Goal: Communication & Community: Ask a question

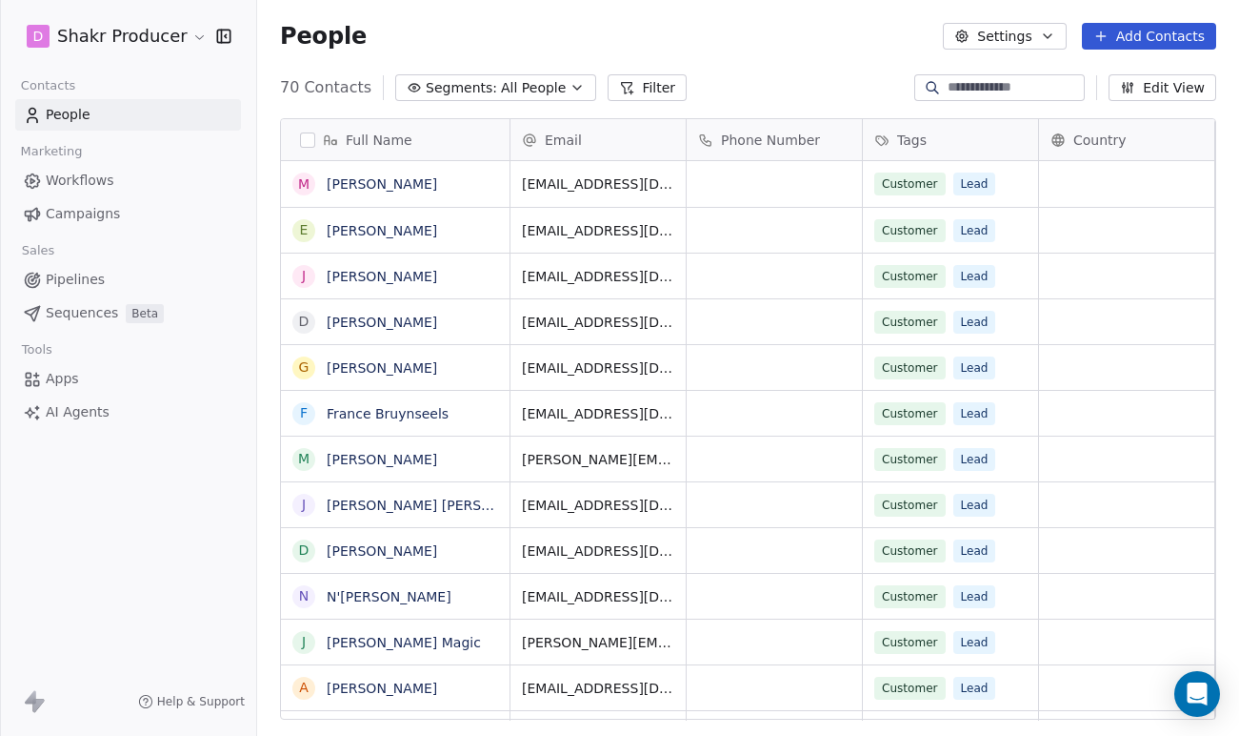
scroll to position [647, 982]
click at [1197, 683] on icon "Open Intercom Messenger" at bounding box center [1197, 693] width 22 height 25
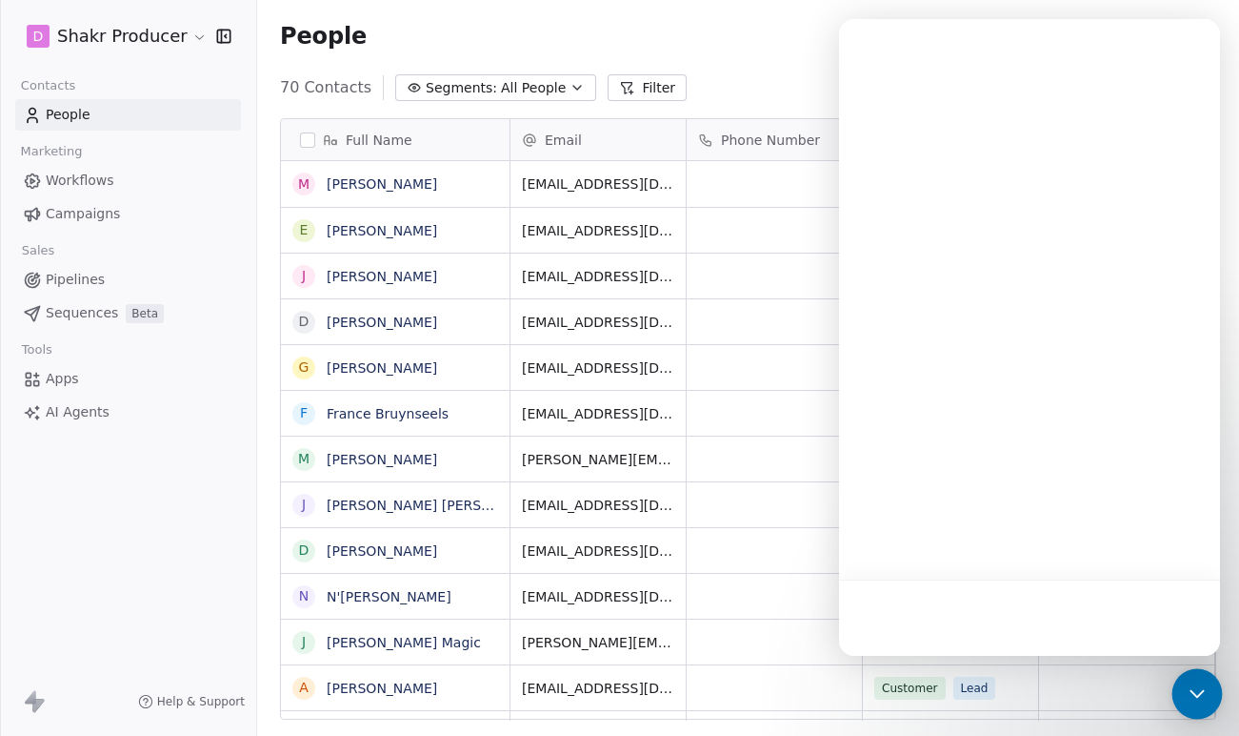
scroll to position [0, 0]
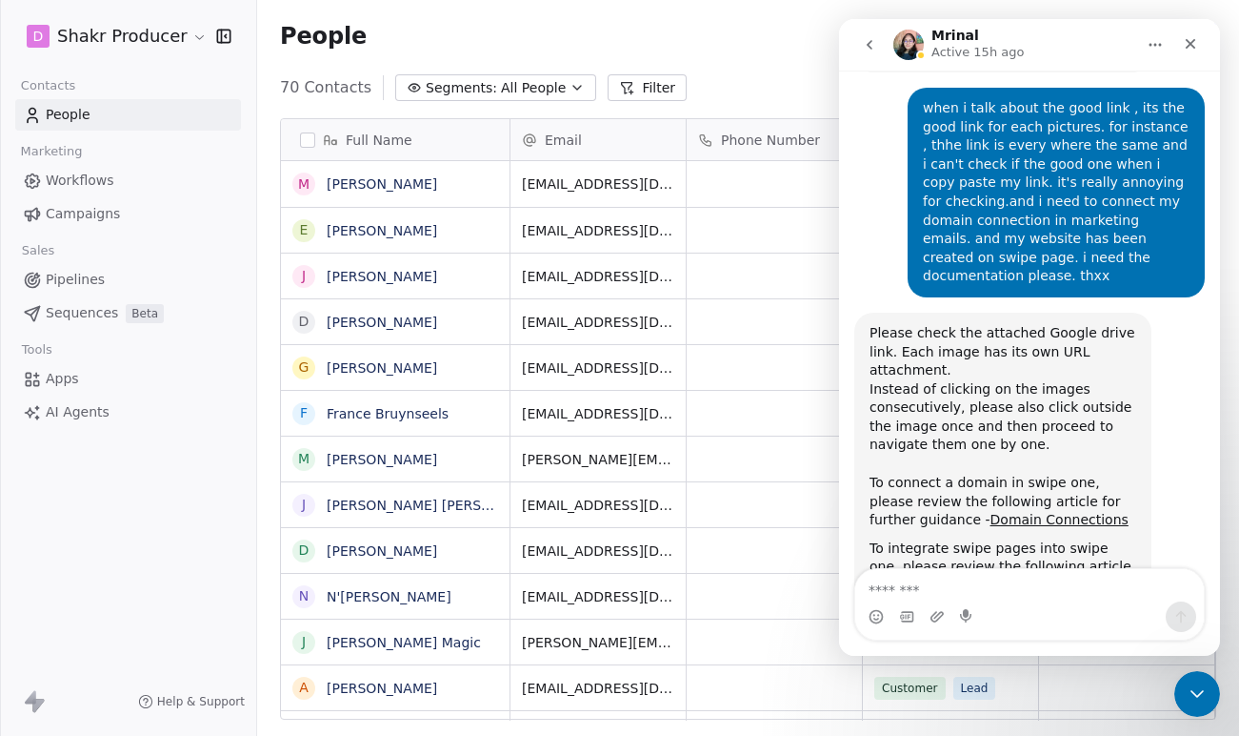
scroll to position [2761, 0]
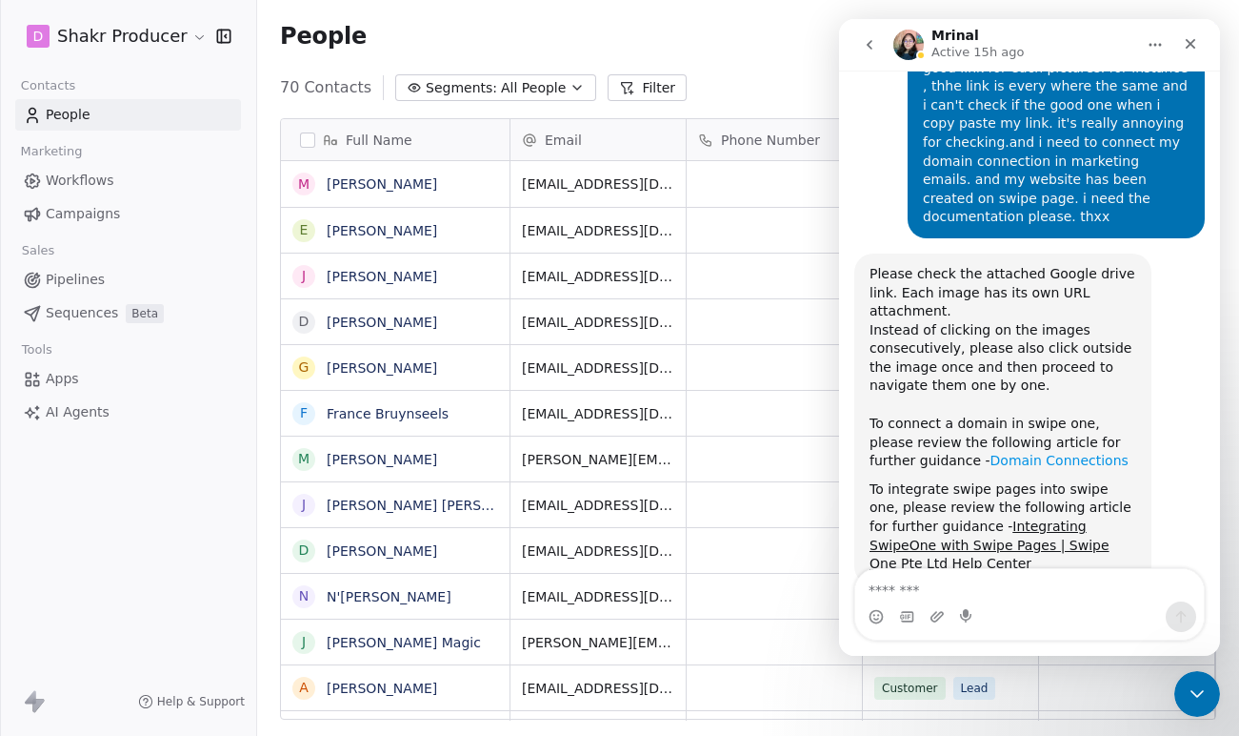
click at [1009, 453] on link "Domain Connections" at bounding box center [1060, 460] width 138 height 15
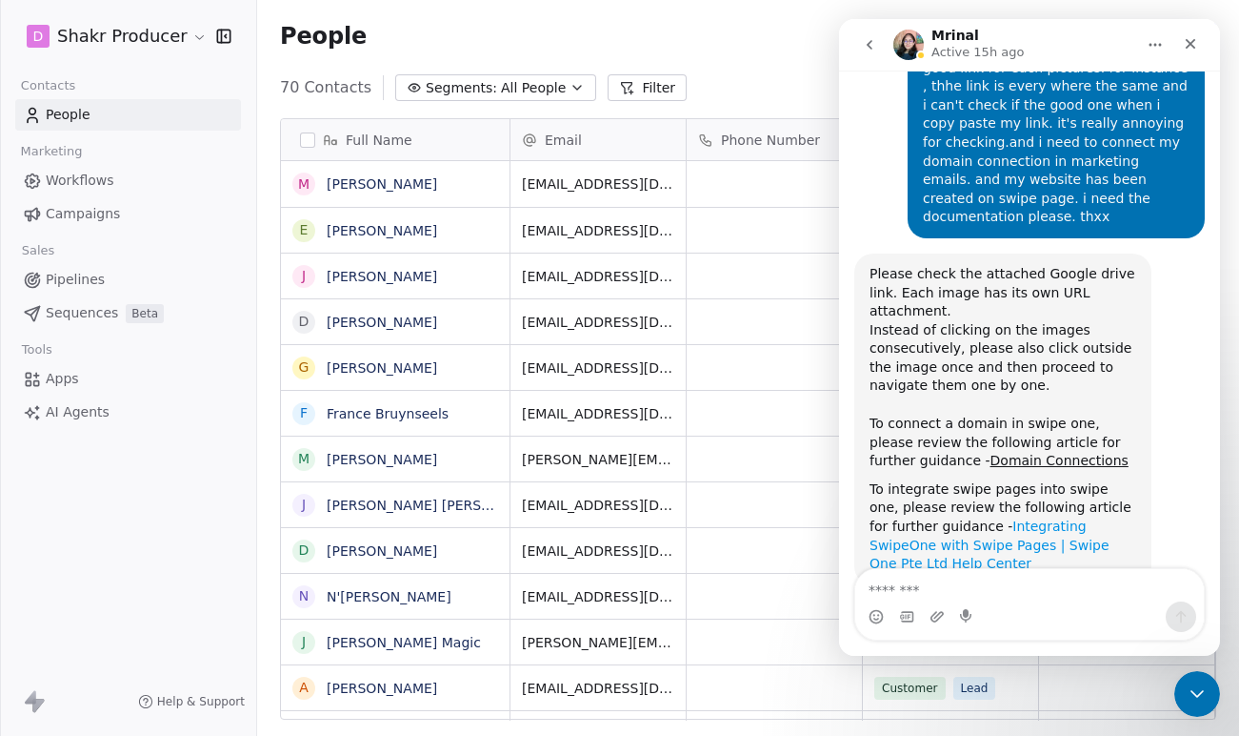
click at [1025, 518] on link "Integrating SwipeOne with Swipe Pages | Swipe One Pte Ltd Help Center" at bounding box center [990, 544] width 240 height 52
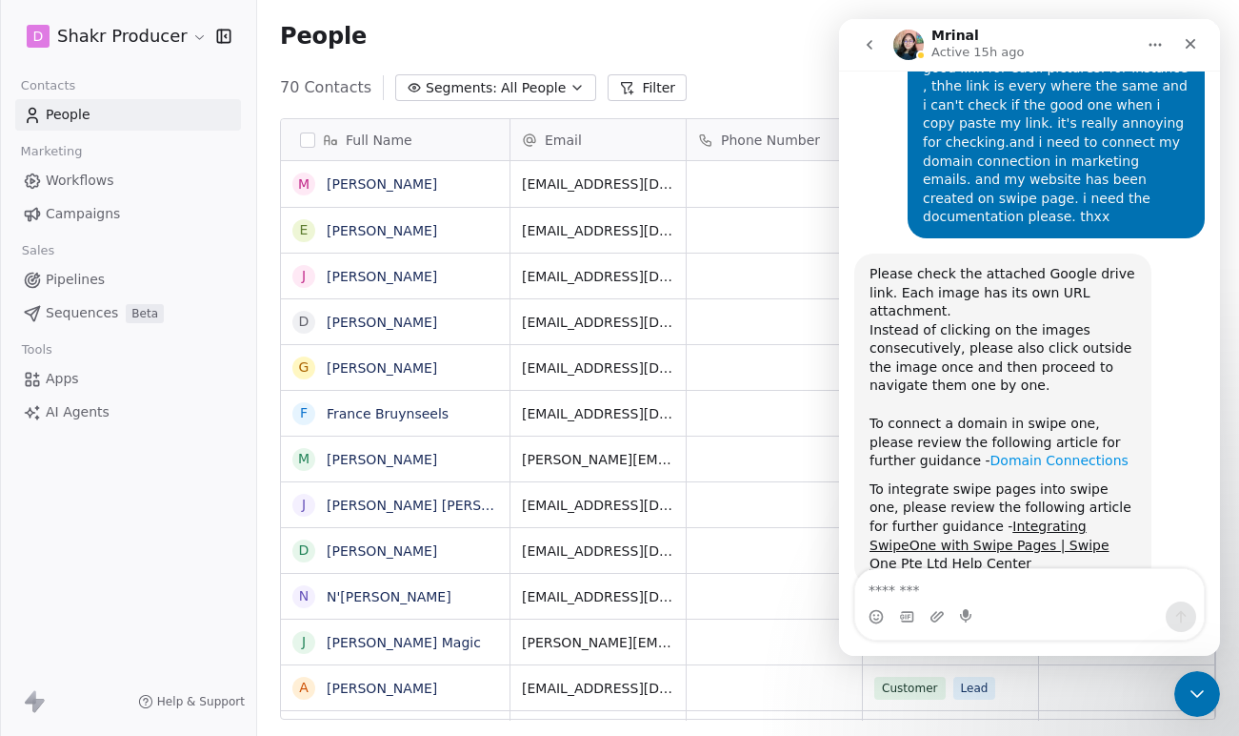
click at [991, 453] on link "Domain Connections" at bounding box center [1060, 460] width 138 height 15
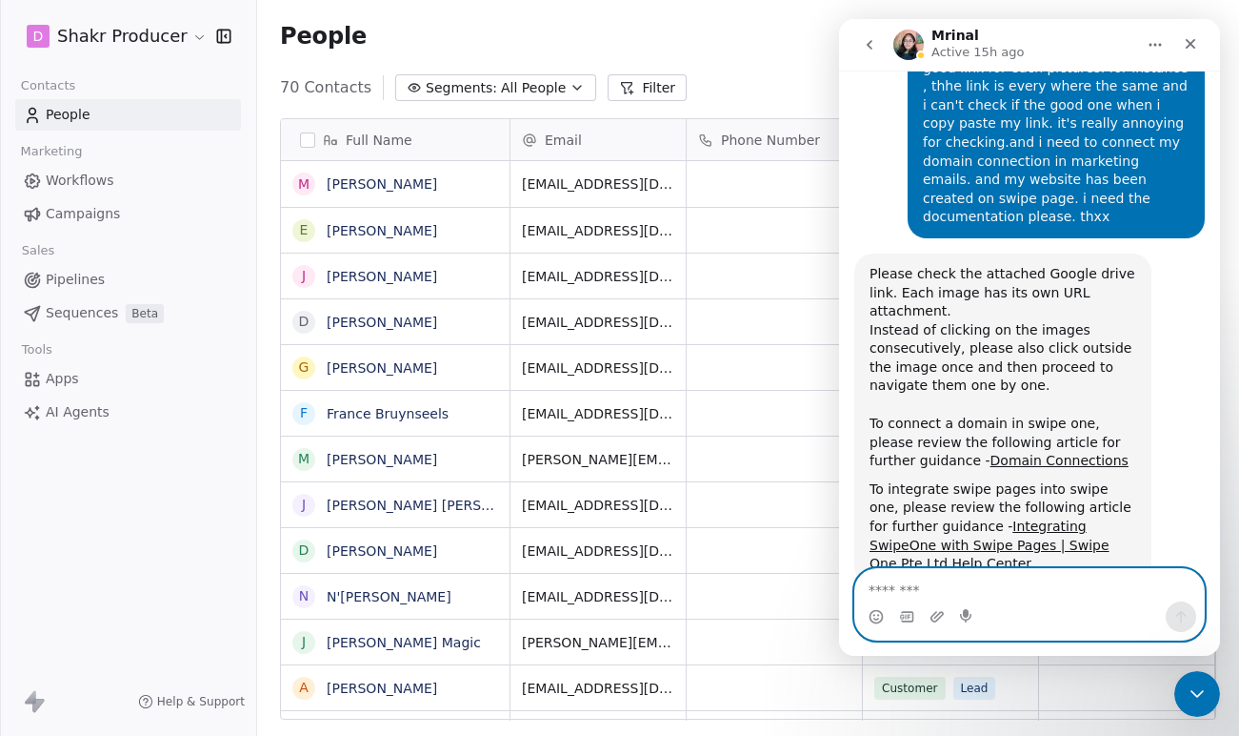
click at [910, 589] on textarea "Message…" at bounding box center [1030, 585] width 349 height 32
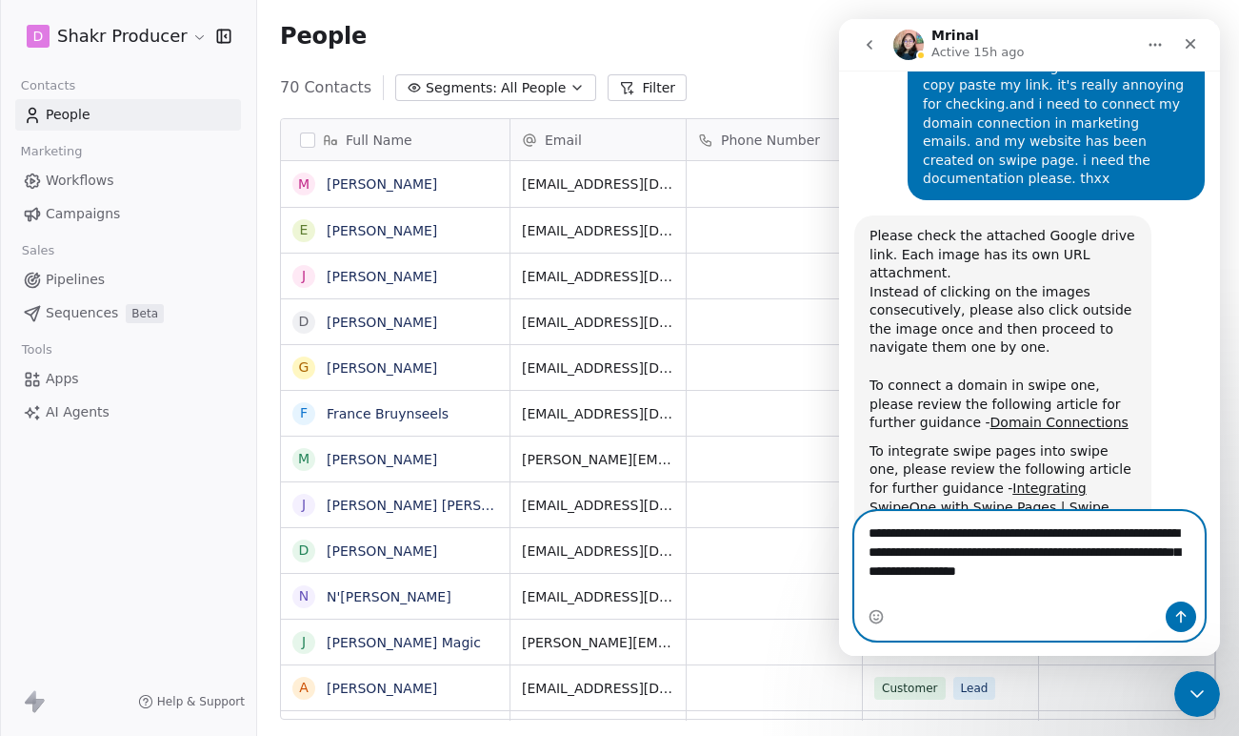
scroll to position [2818, 0]
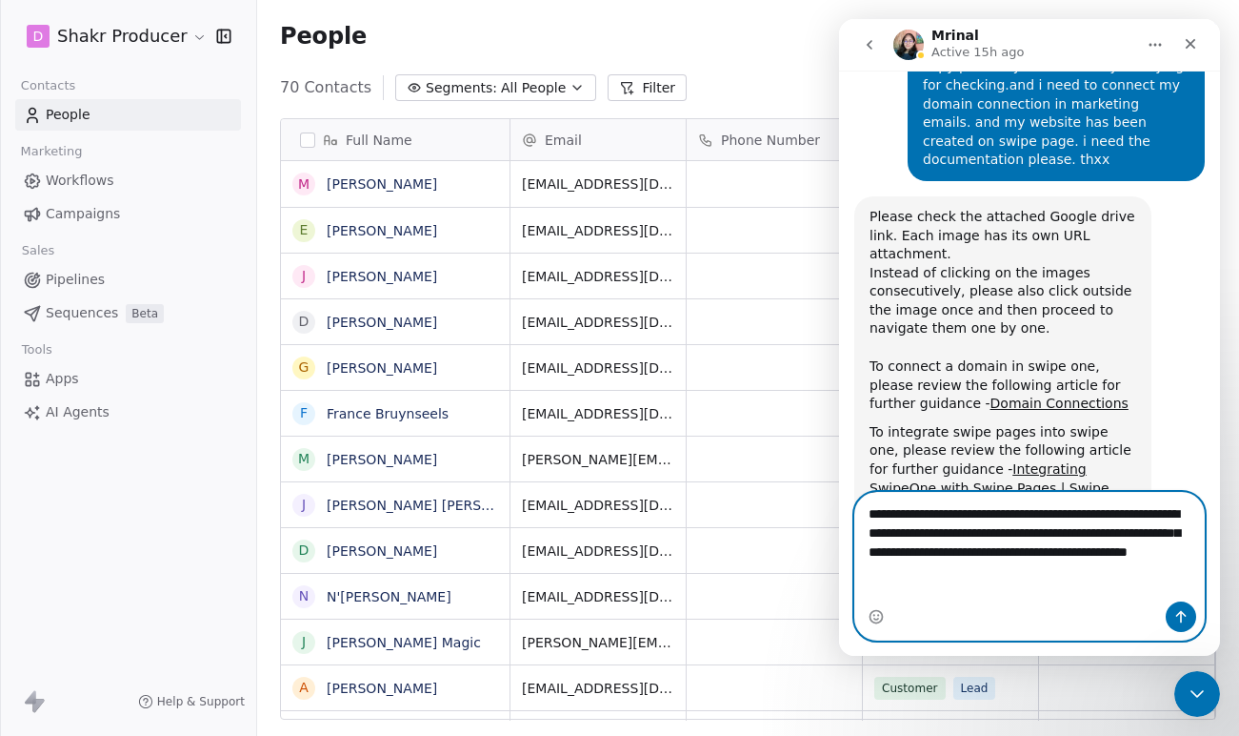
type textarea "**********"
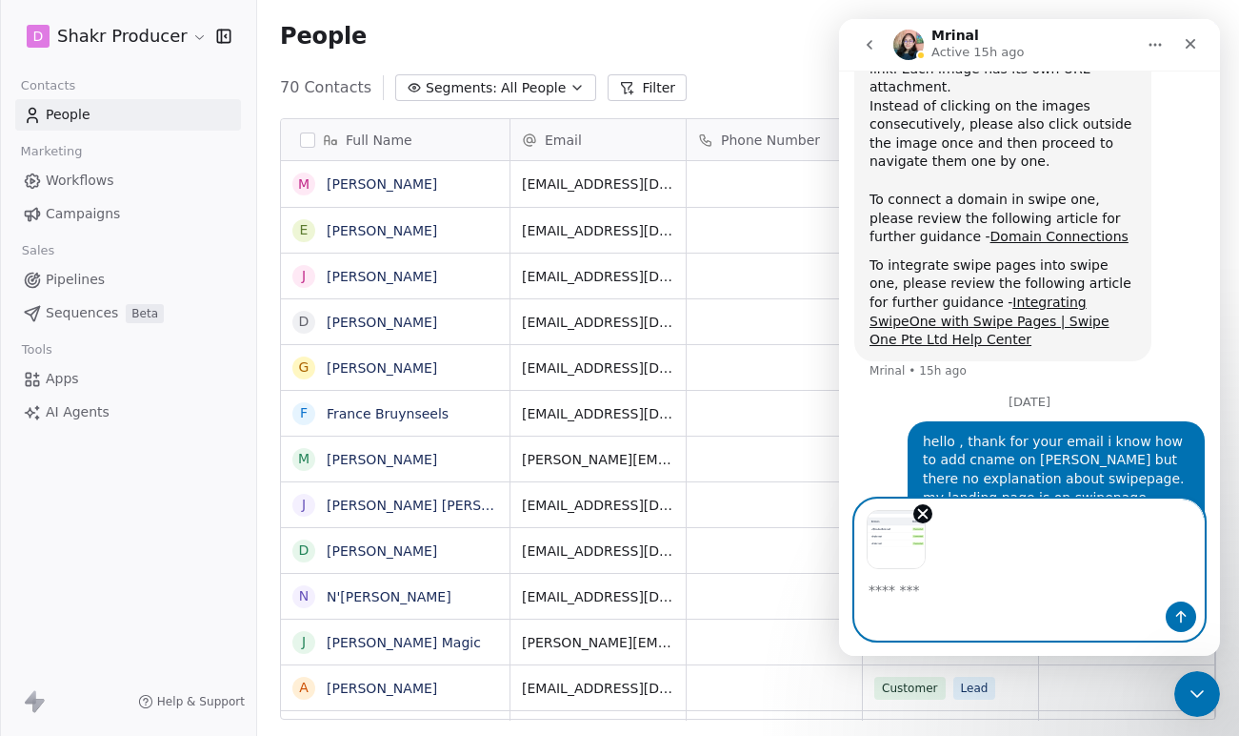
scroll to position [2988, 0]
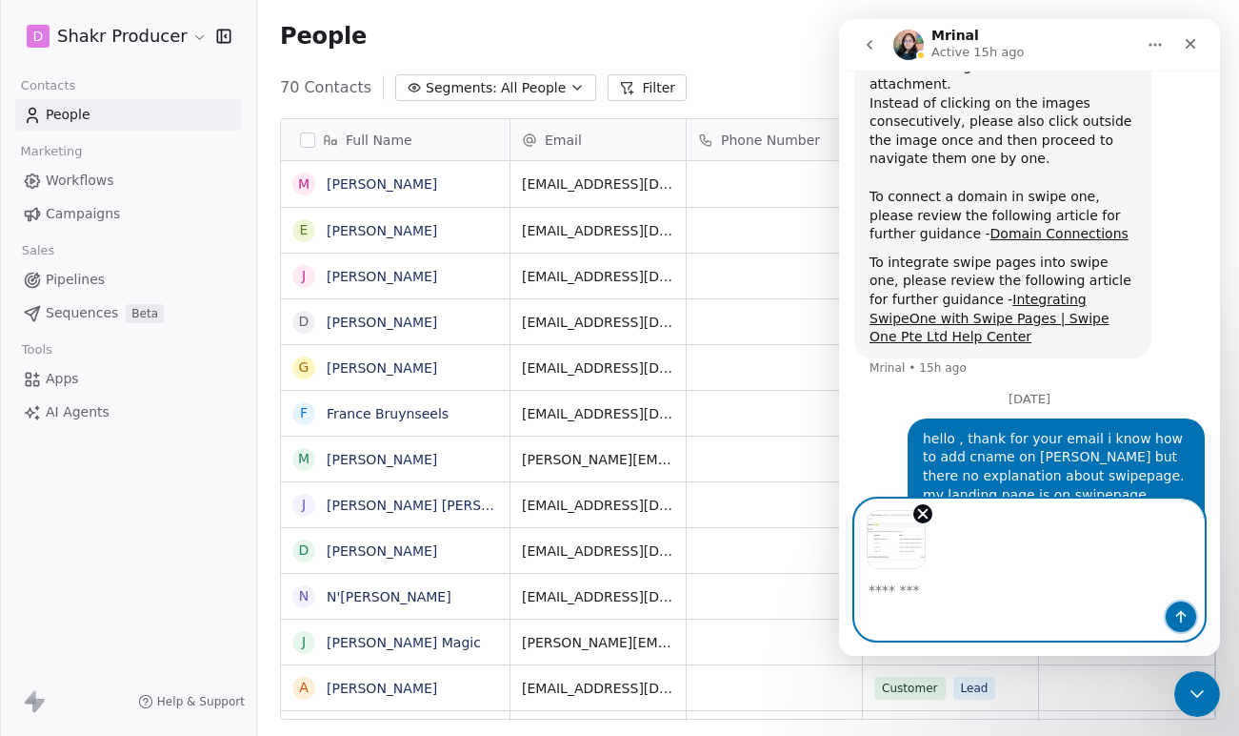
click at [1183, 623] on icon "Send a message…" at bounding box center [1181, 616] width 15 height 15
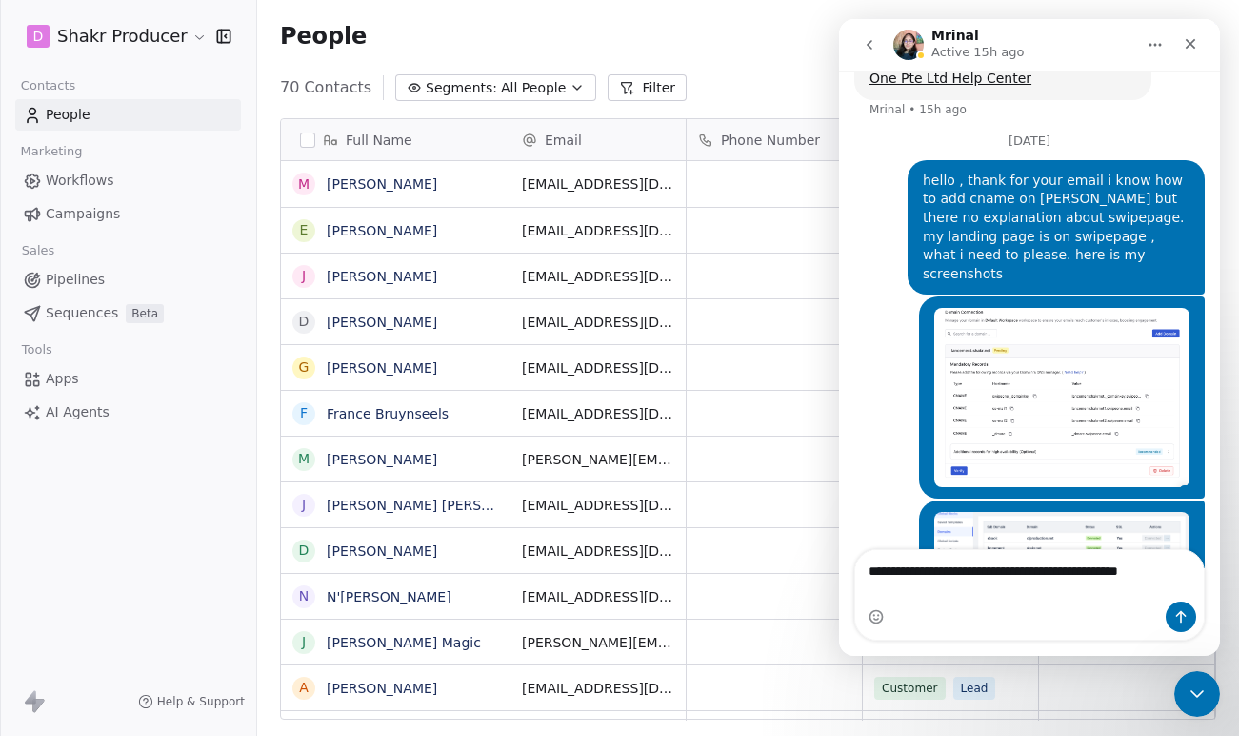
scroll to position [3248, 0]
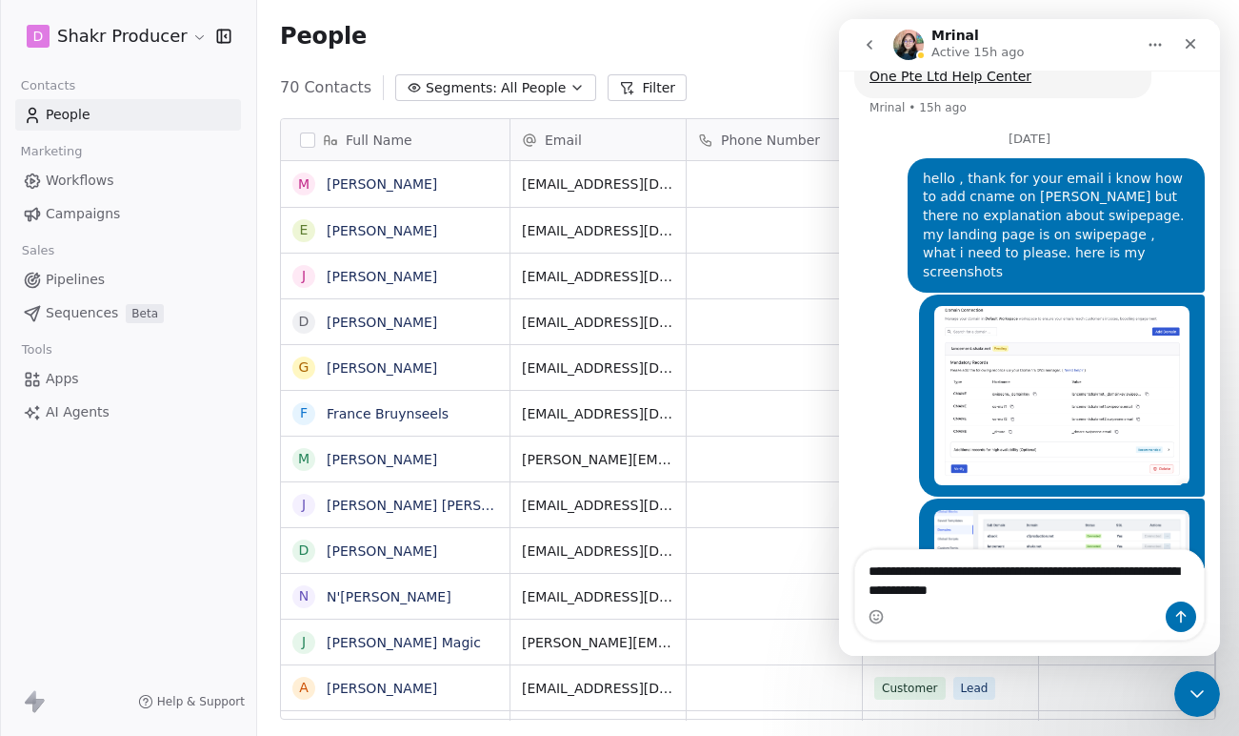
click at [999, 590] on textarea "**********" at bounding box center [1030, 575] width 349 height 51
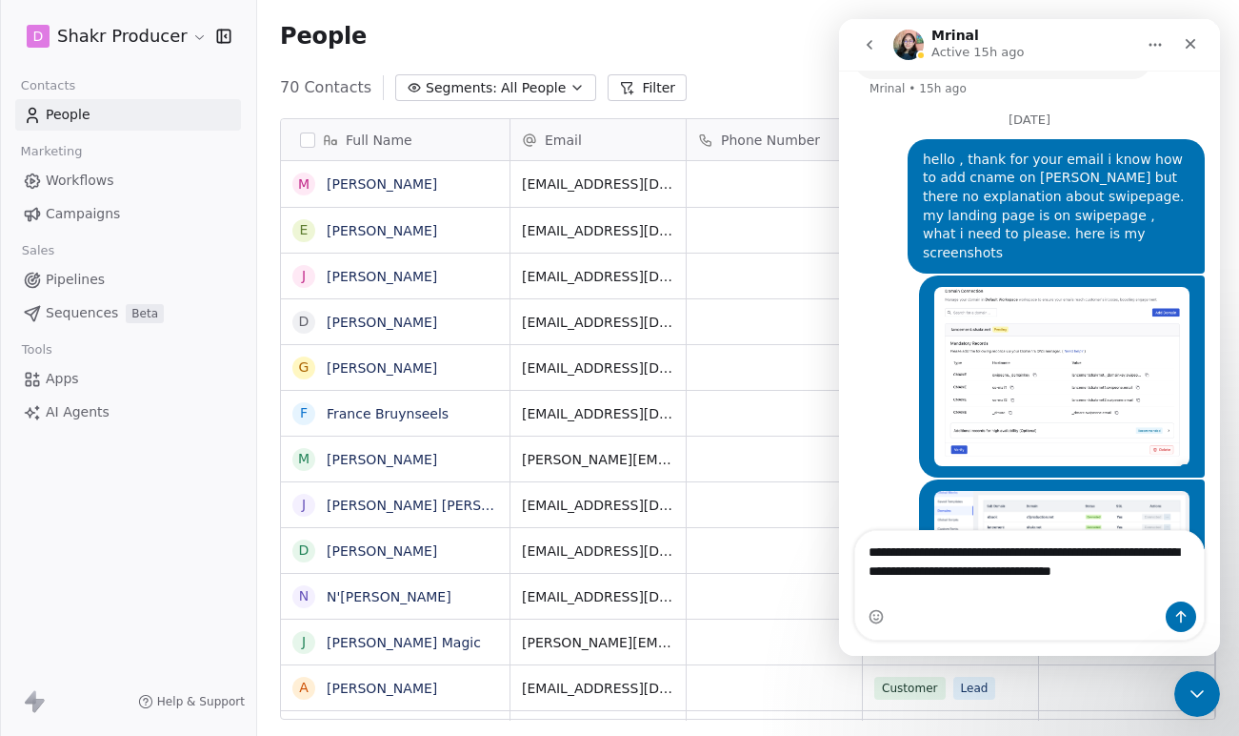
type textarea "**********"
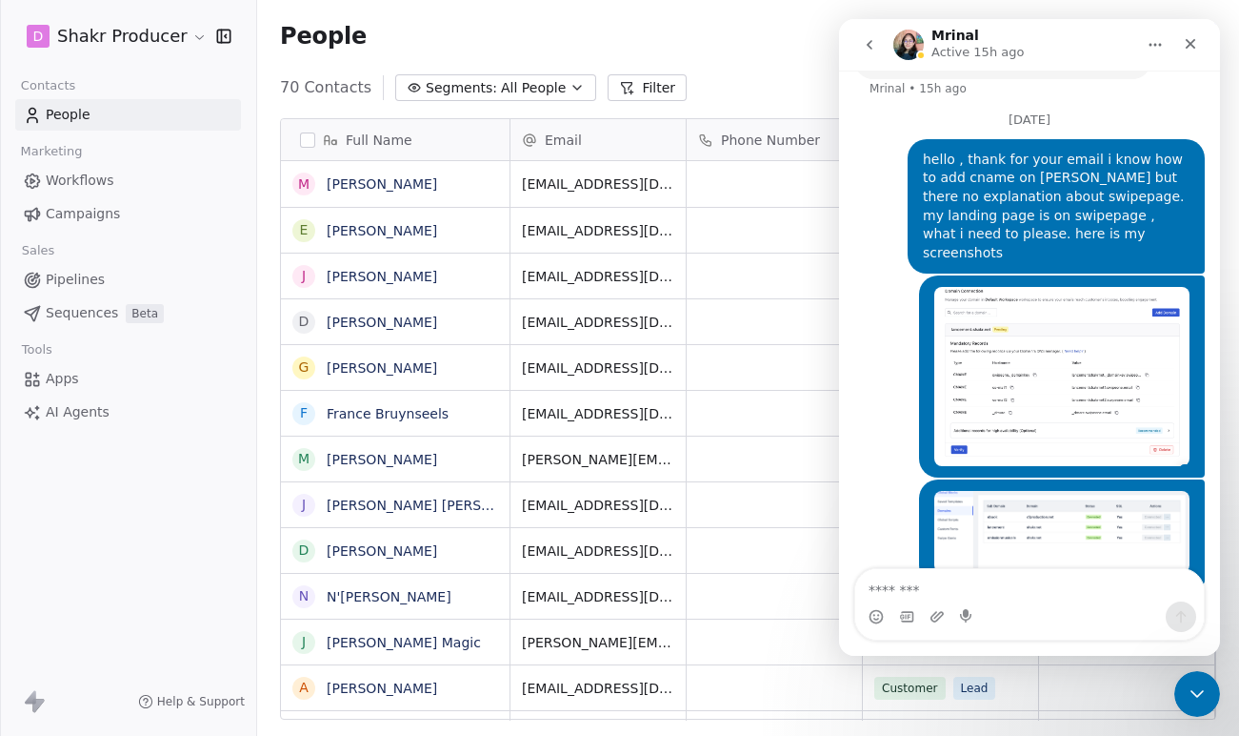
scroll to position [3310, 0]
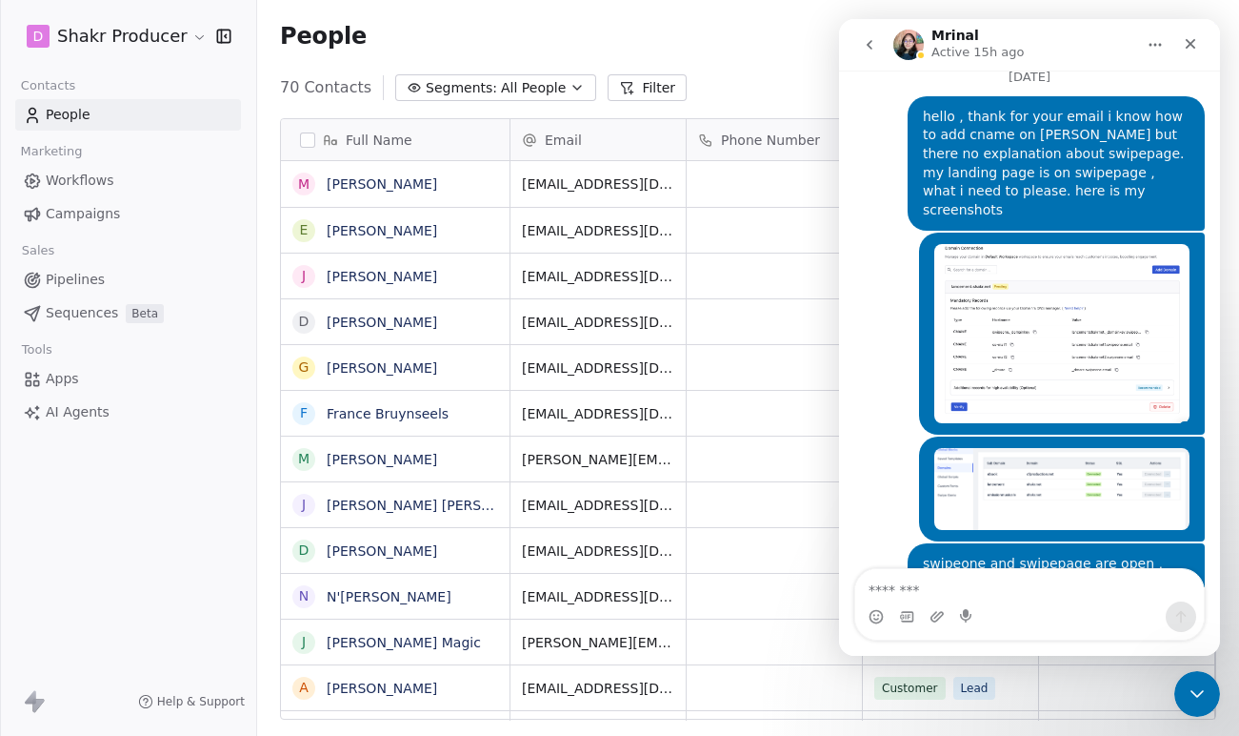
click at [121, 554] on div "D Shakr Producer Contacts People Marketing Workflows Campaigns Sales Pipelines …" at bounding box center [128, 368] width 256 height 736
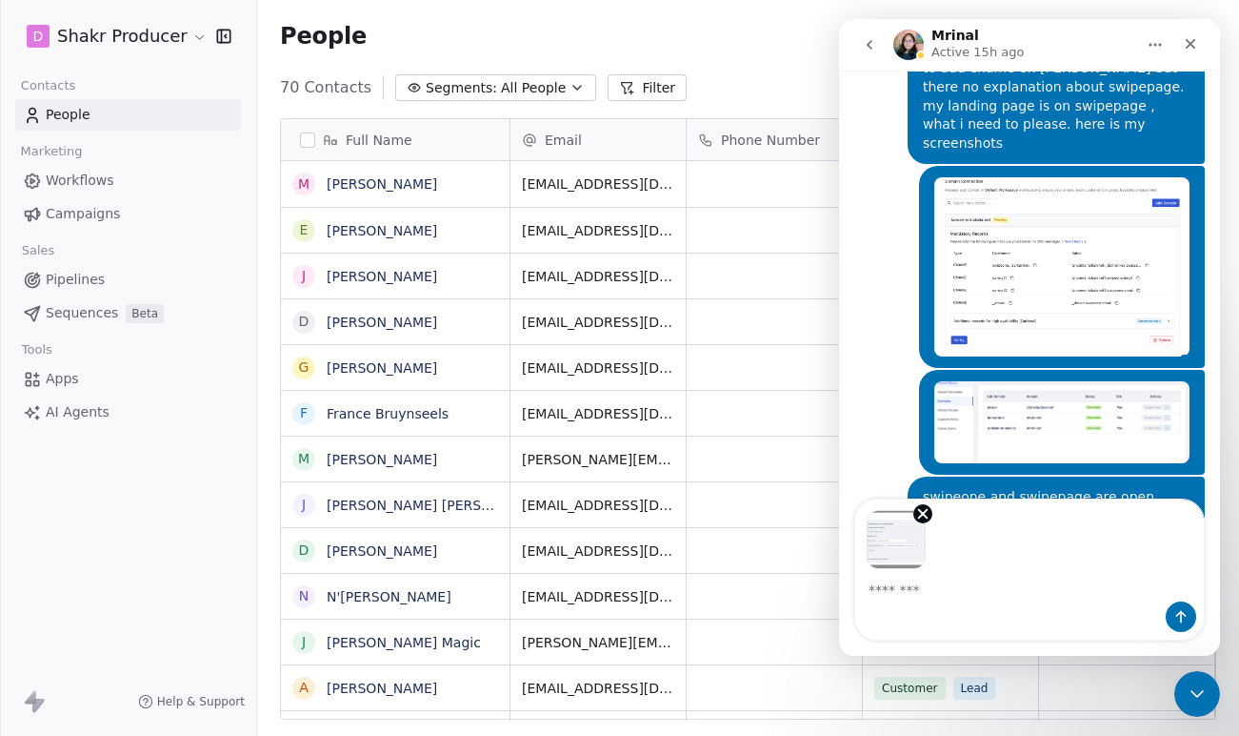
scroll to position [3379, 0]
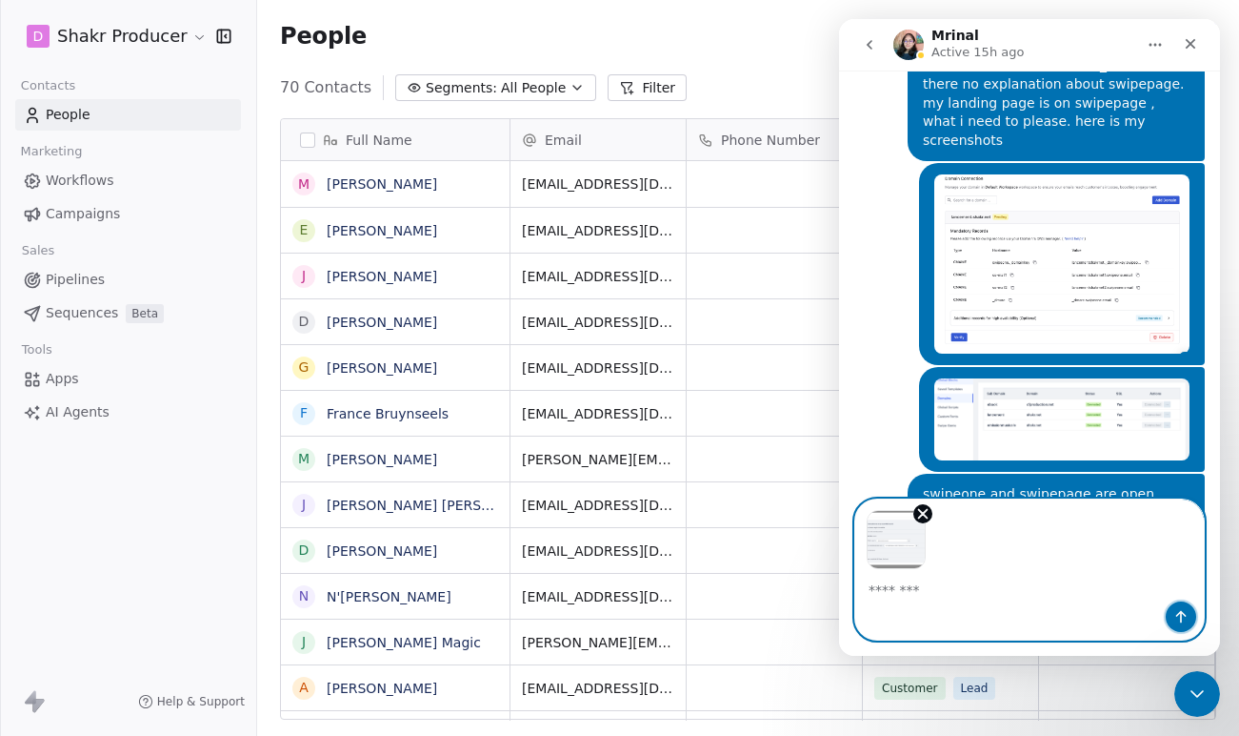
click at [1185, 614] on icon "Send a message…" at bounding box center [1181, 616] width 15 height 15
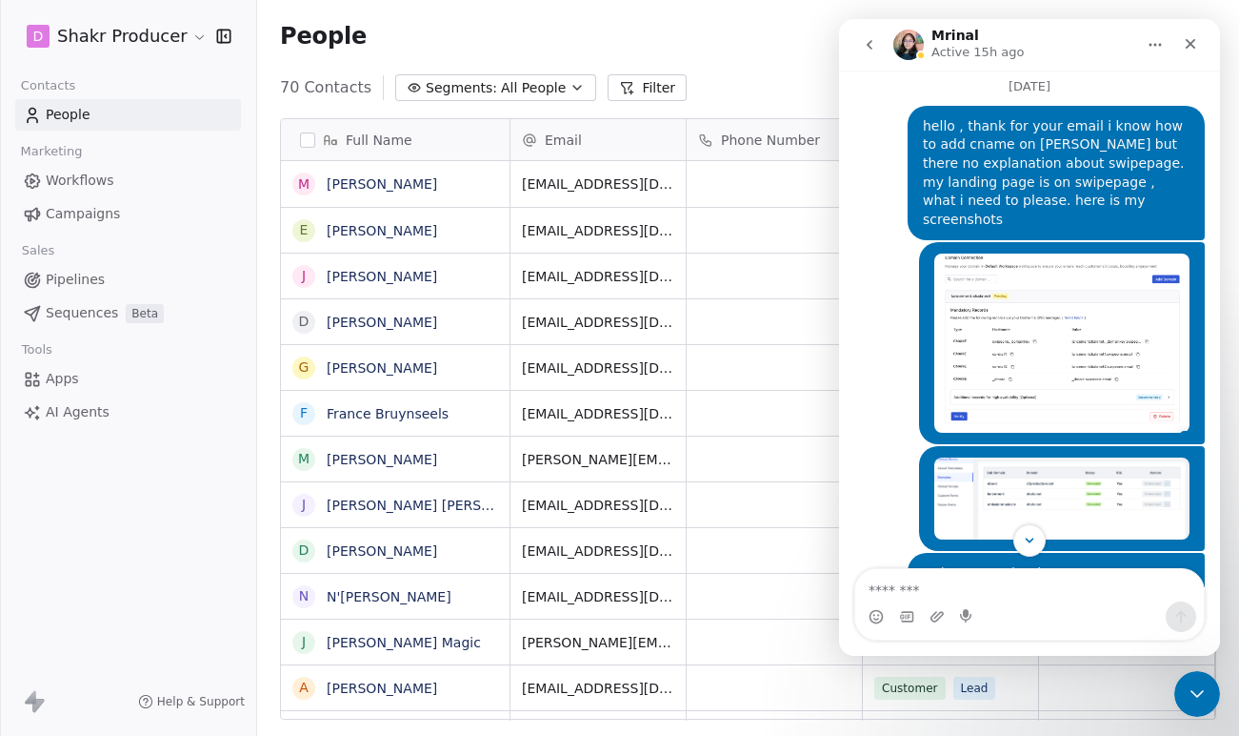
scroll to position [3293, 0]
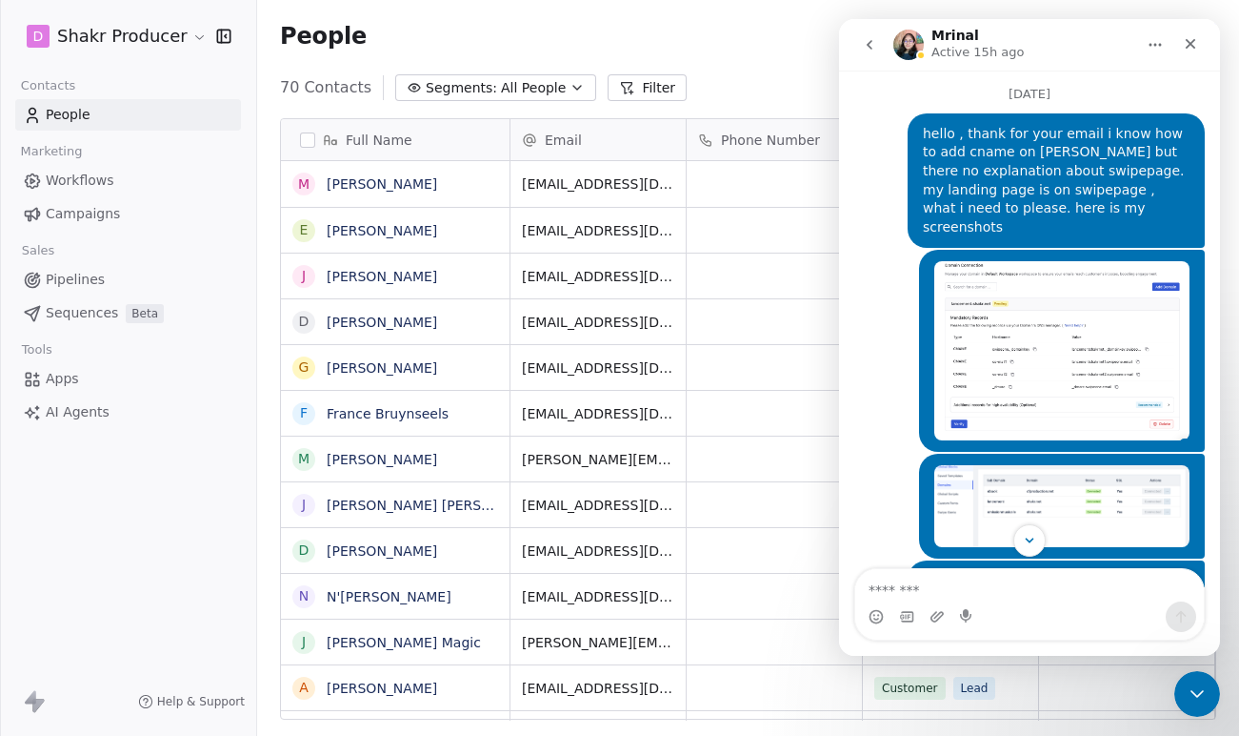
click at [1058, 264] on img "fouad says…" at bounding box center [1062, 350] width 255 height 178
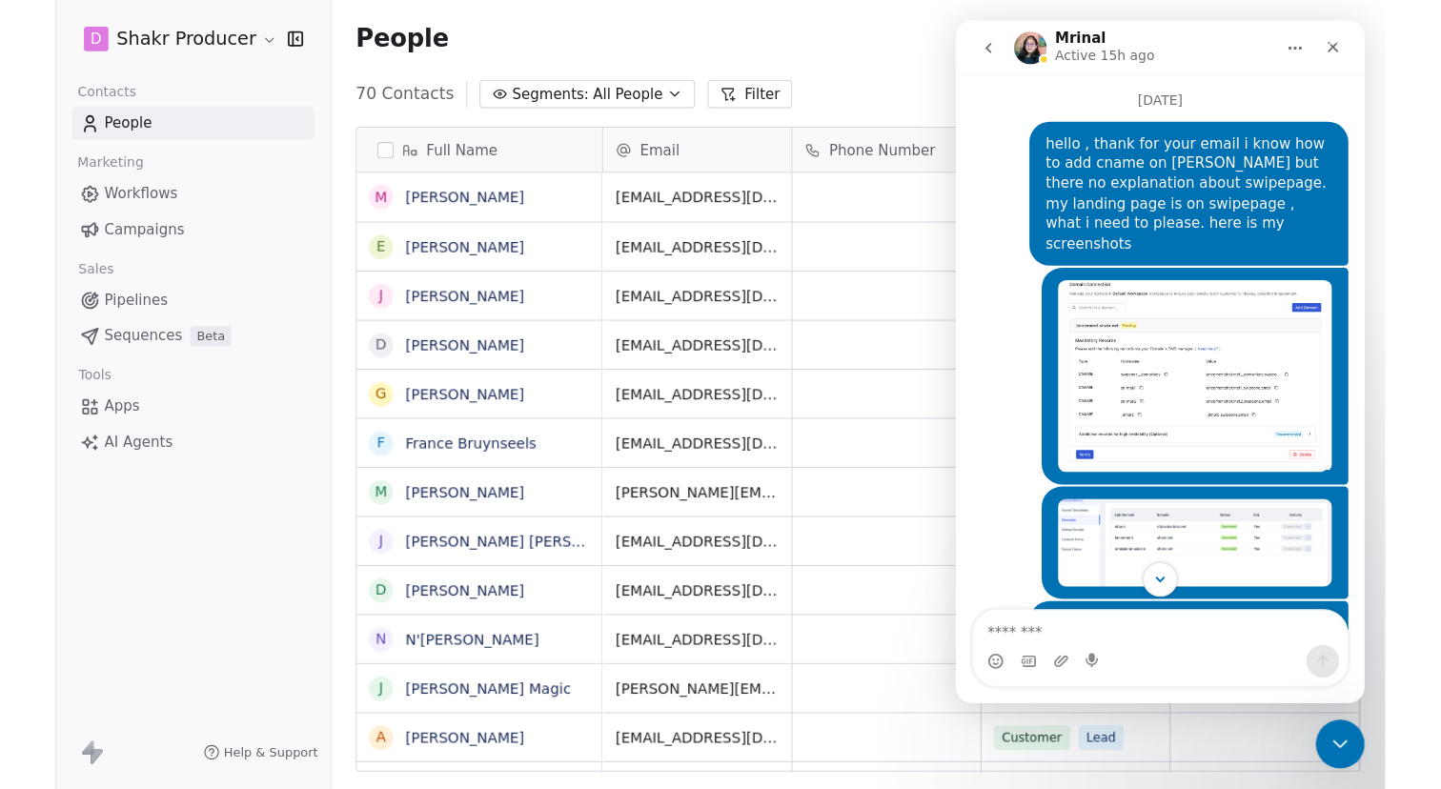
scroll to position [0, 0]
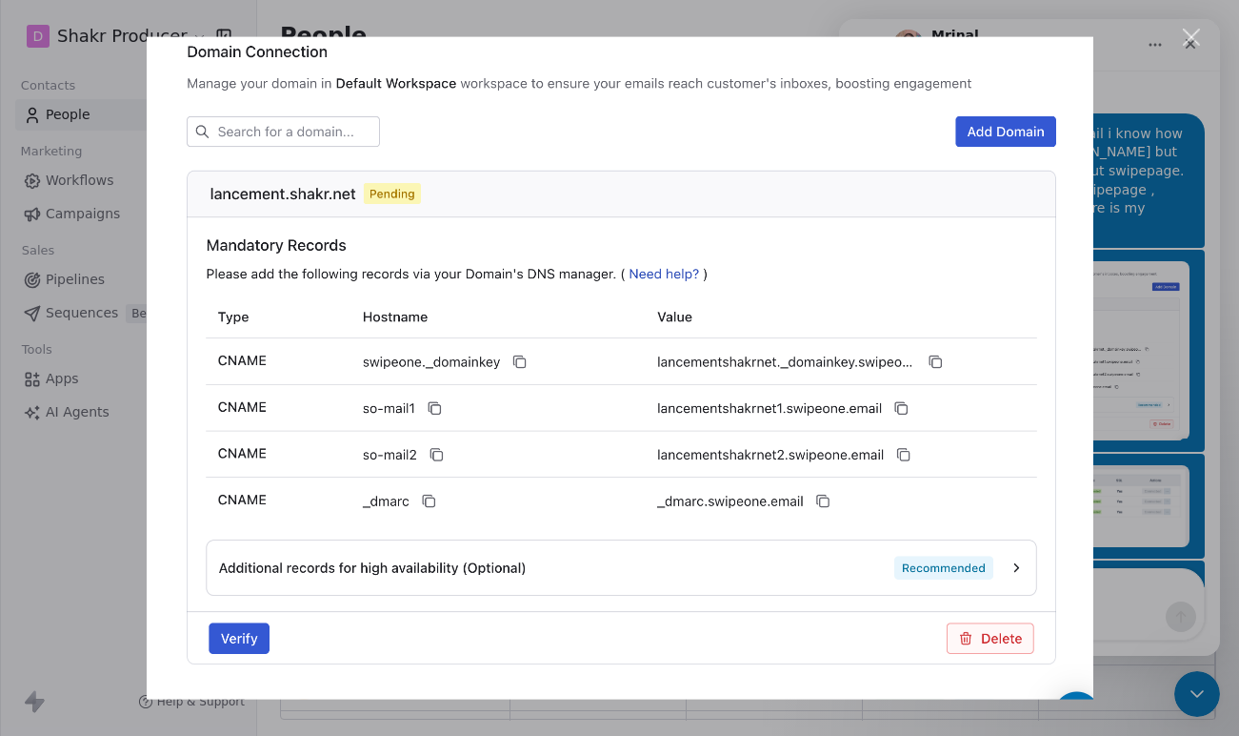
click at [1188, 39] on div "Close" at bounding box center [1192, 38] width 18 height 18
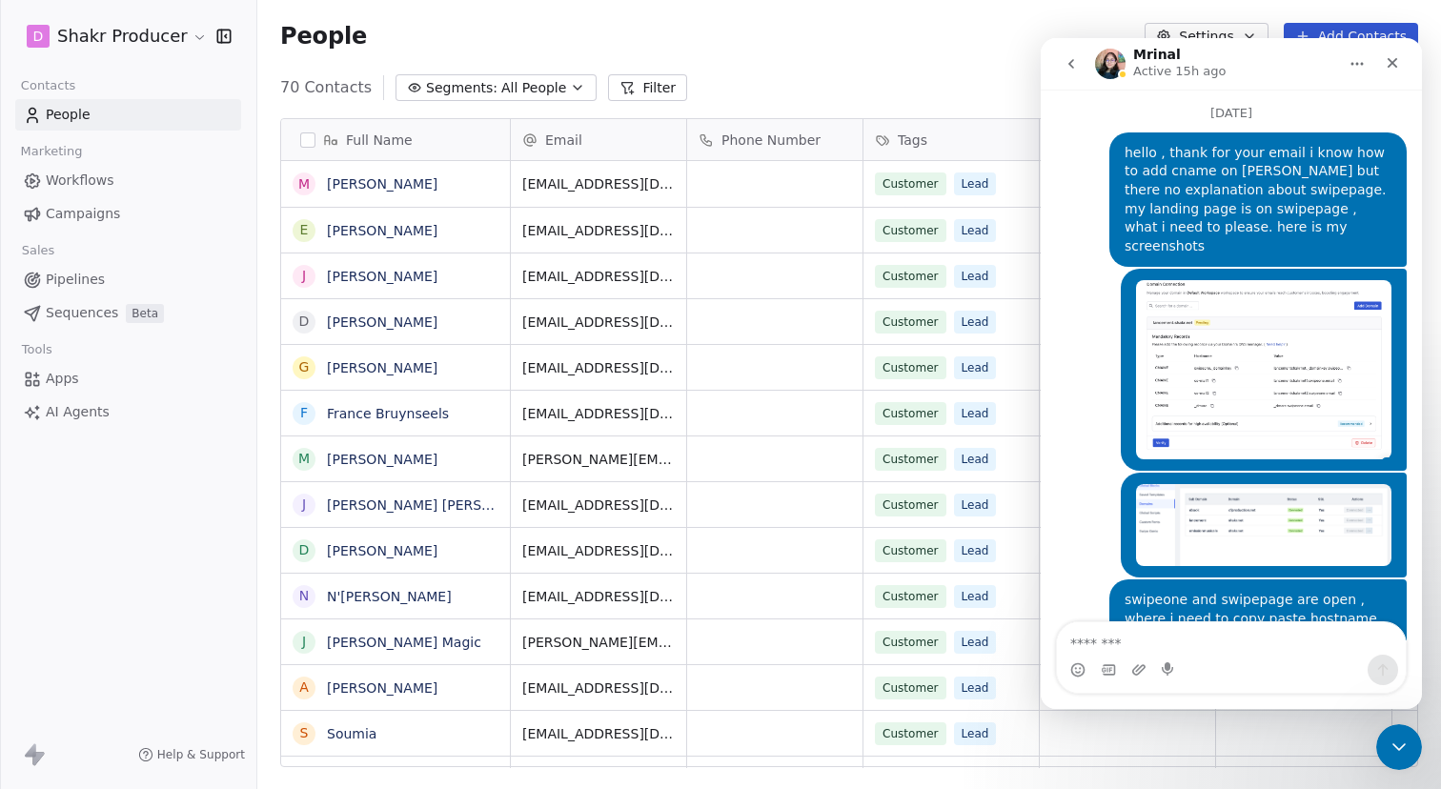
scroll to position [3452, 0]
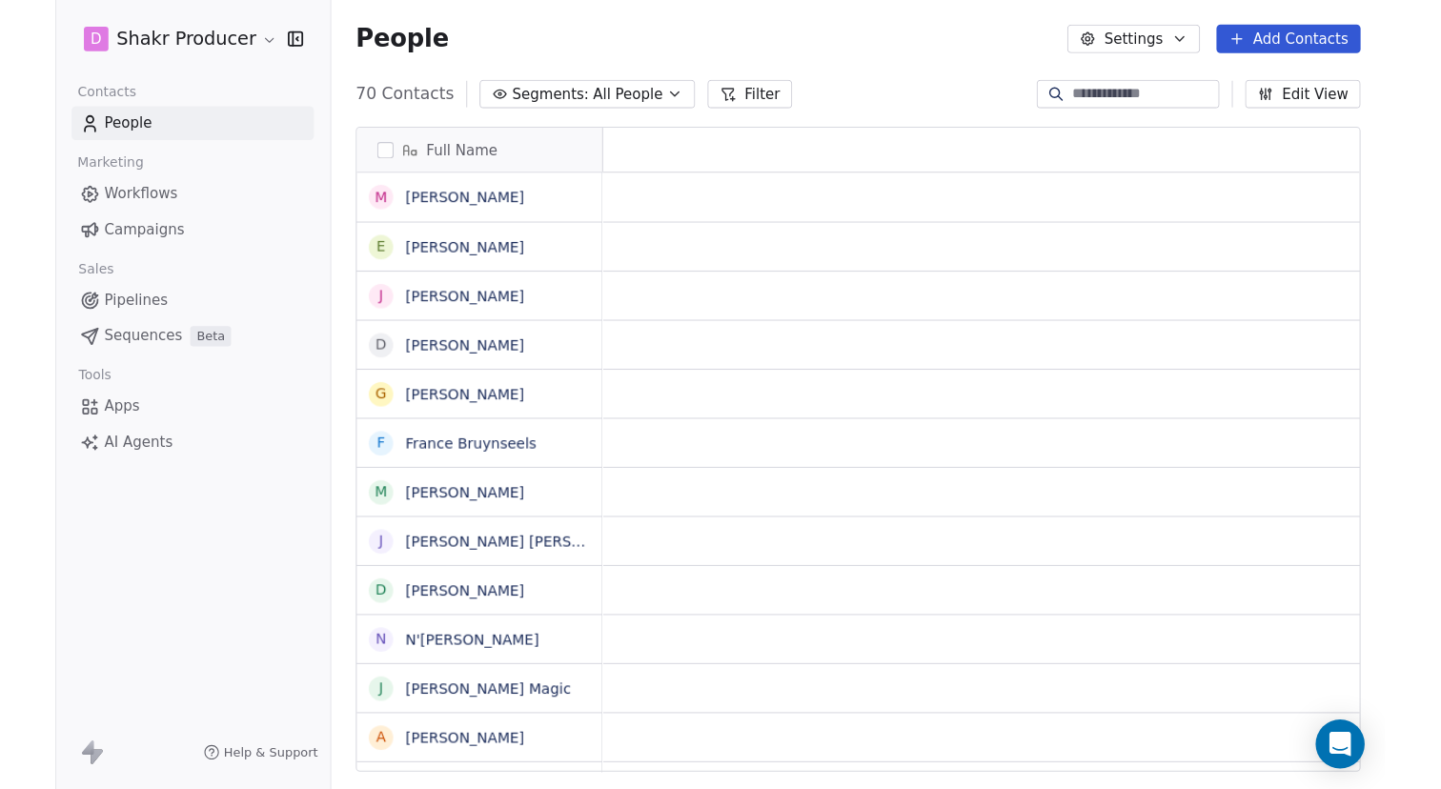
scroll to position [0, 1]
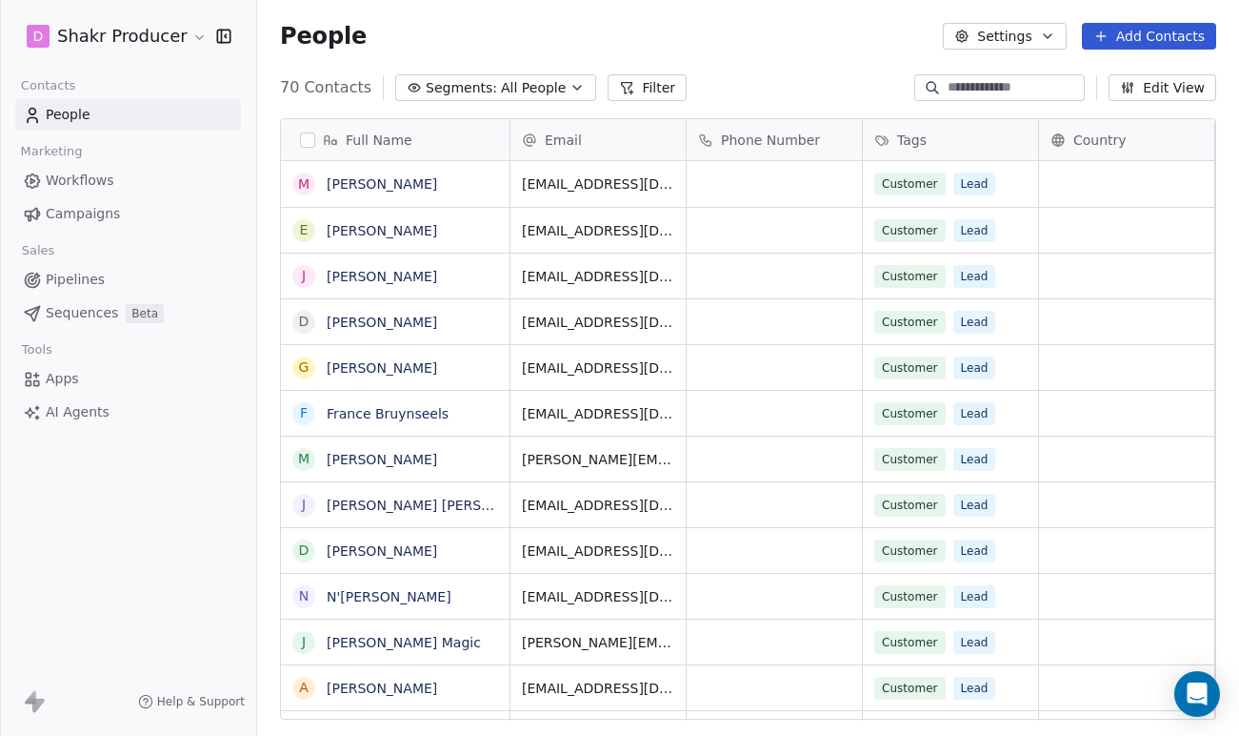
click at [1000, 38] on button "Settings" at bounding box center [1004, 36] width 123 height 27
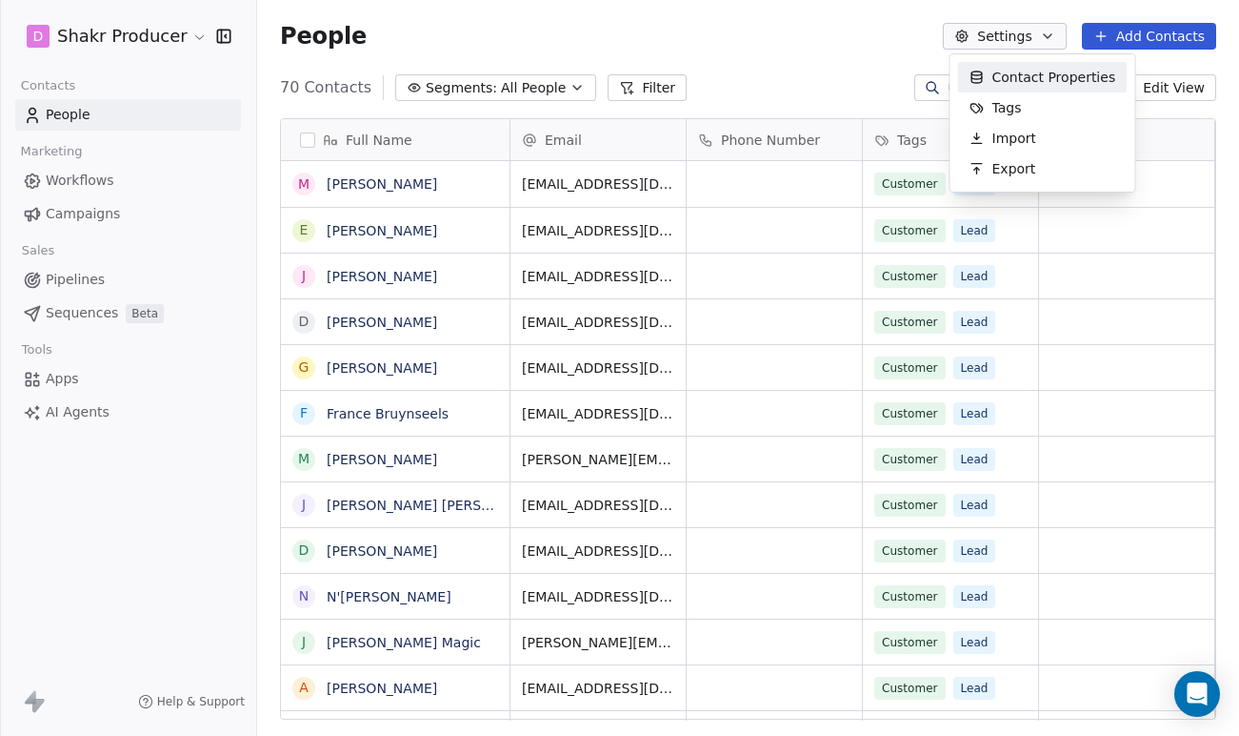
click at [869, 52] on html "D Shakr Producer Contacts People Marketing Workflows Campaigns Sales Pipelines …" at bounding box center [619, 368] width 1239 height 736
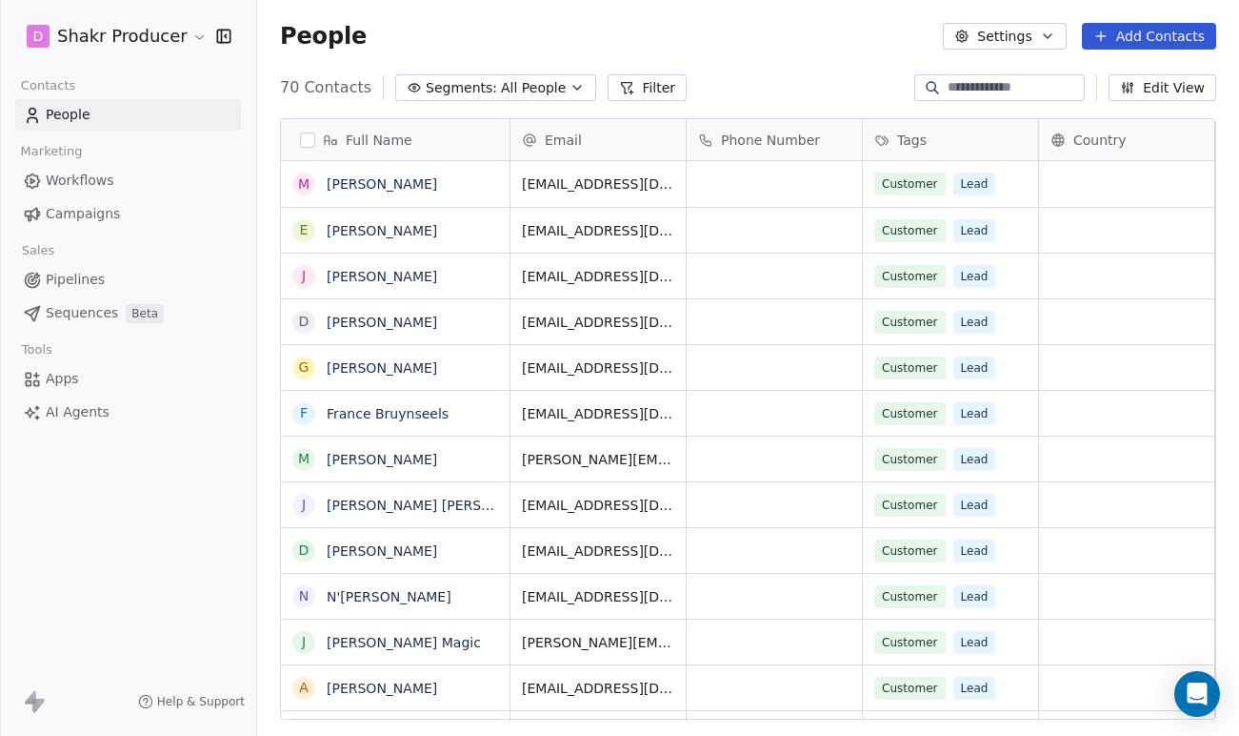
click at [128, 34] on html "D Shakr Producer Contacts People Marketing Workflows Campaigns Sales Pipelines …" at bounding box center [619, 368] width 1239 height 736
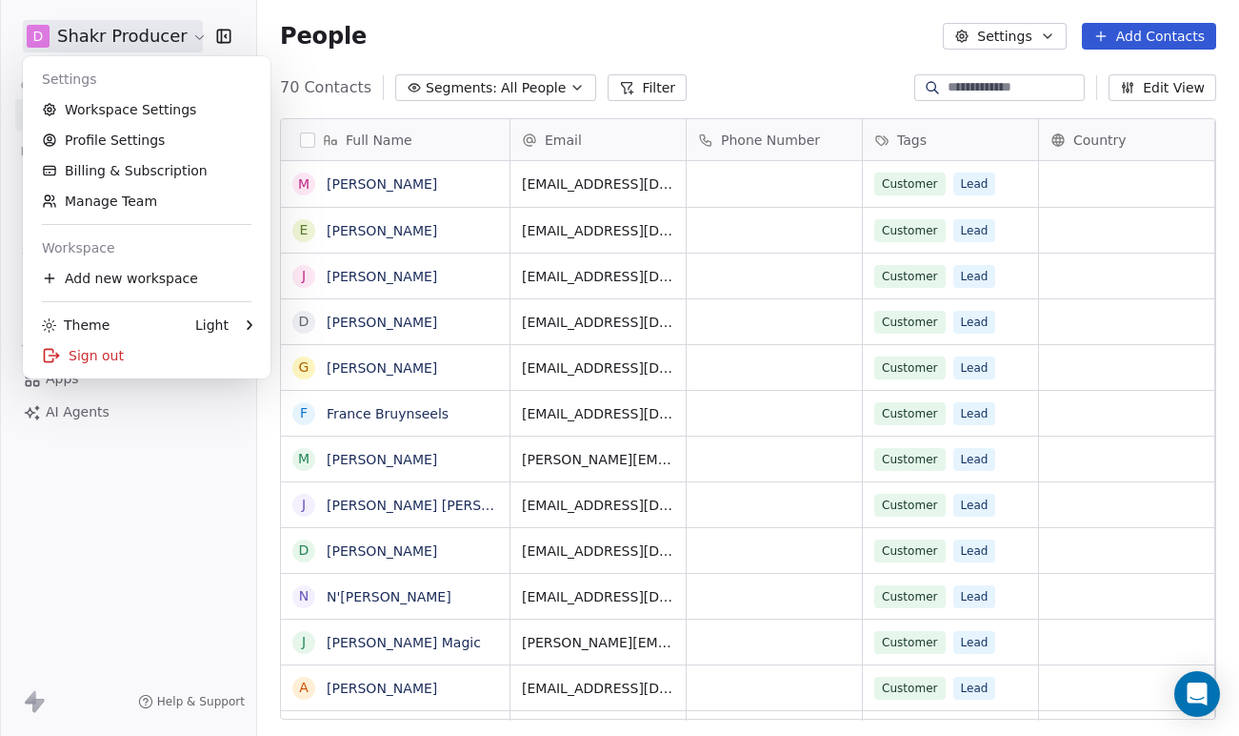
click at [378, 33] on html "D Shakr Producer Contacts People Marketing Workflows Campaigns Sales Pipelines …" at bounding box center [619, 368] width 1239 height 736
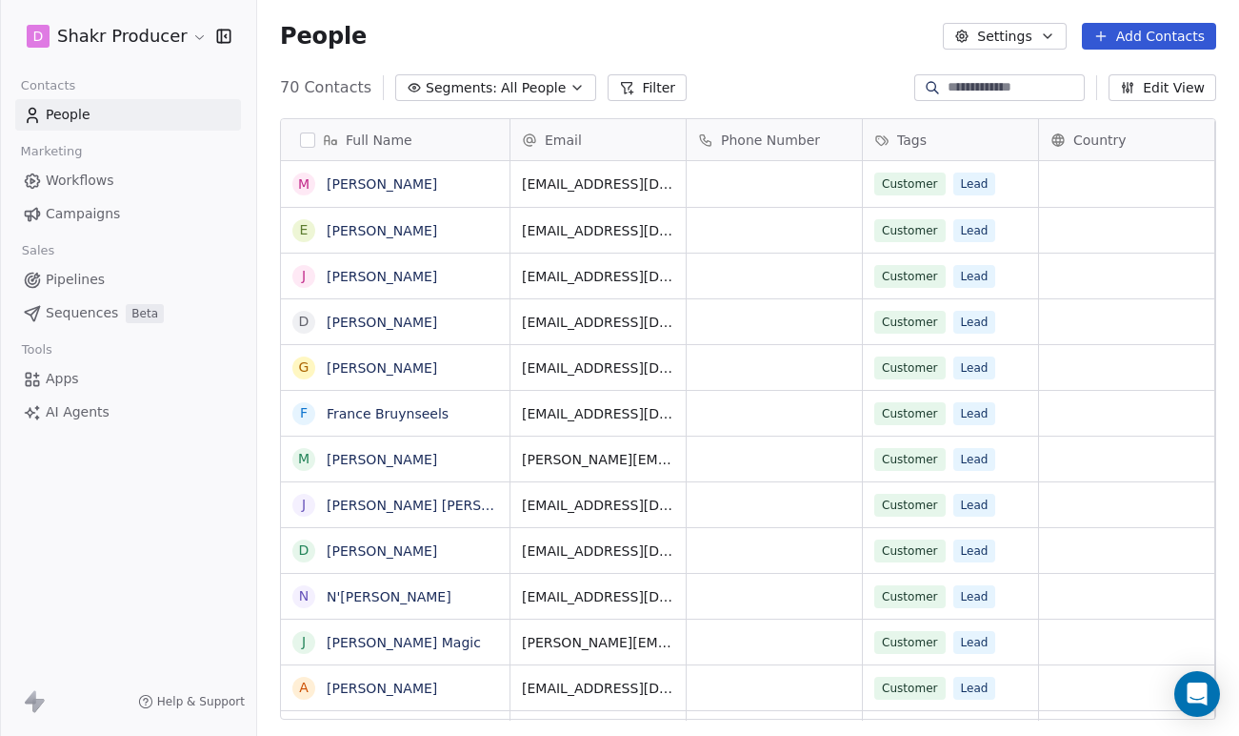
click at [86, 218] on span "Campaigns" at bounding box center [83, 214] width 74 height 20
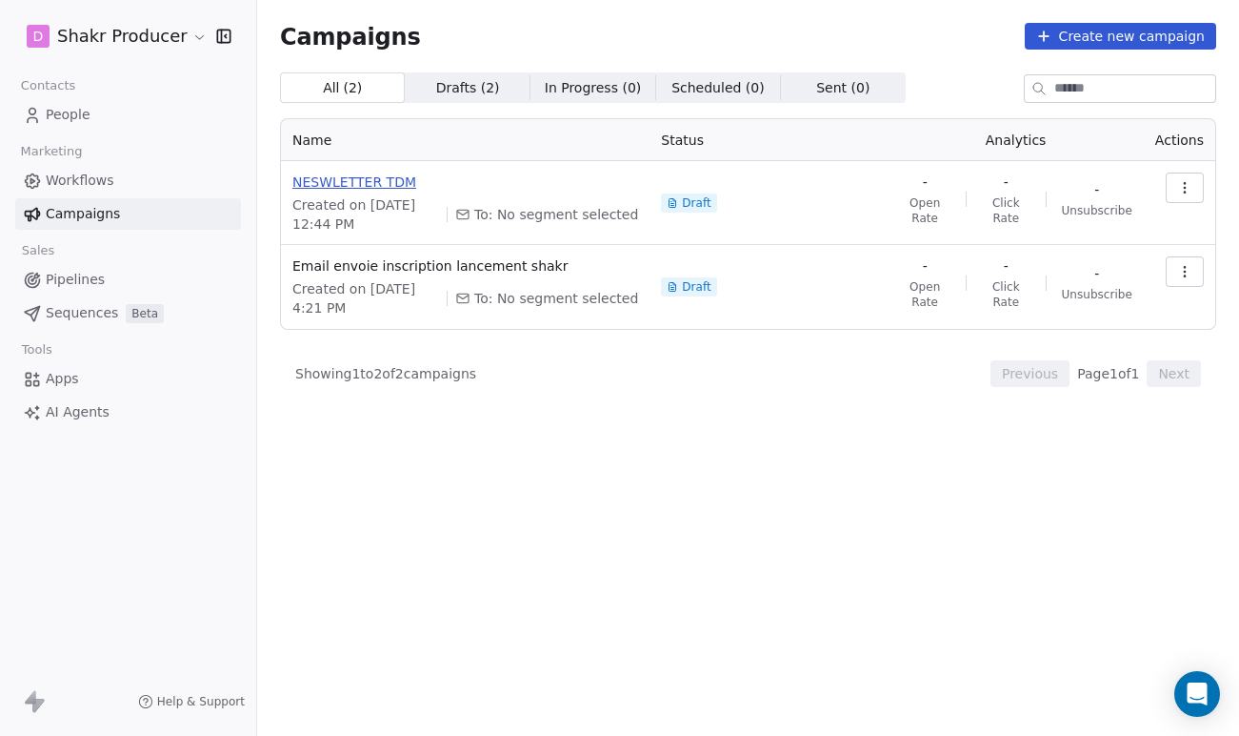
click at [378, 182] on span "NESWLETTER TDM" at bounding box center [465, 181] width 346 height 19
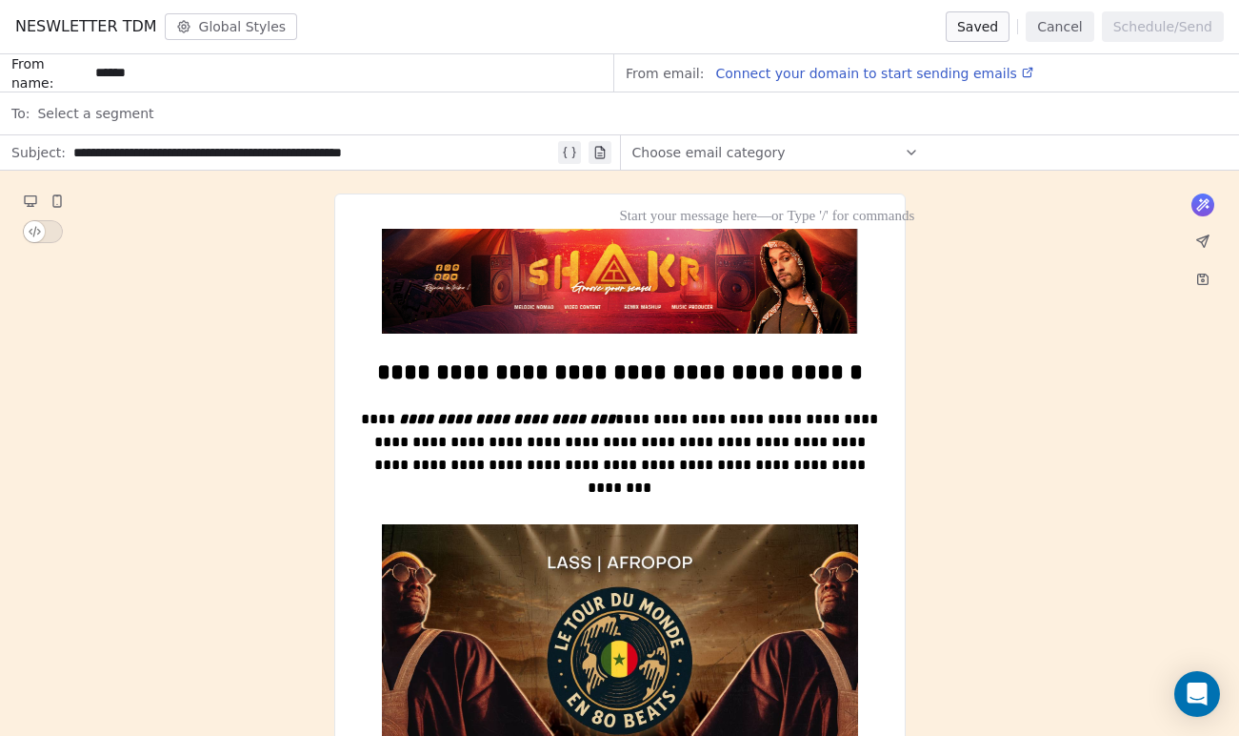
click at [836, 78] on span "Connect your domain to start sending emails" at bounding box center [865, 73] width 301 height 15
click at [645, 571] on img at bounding box center [620, 658] width 476 height 268
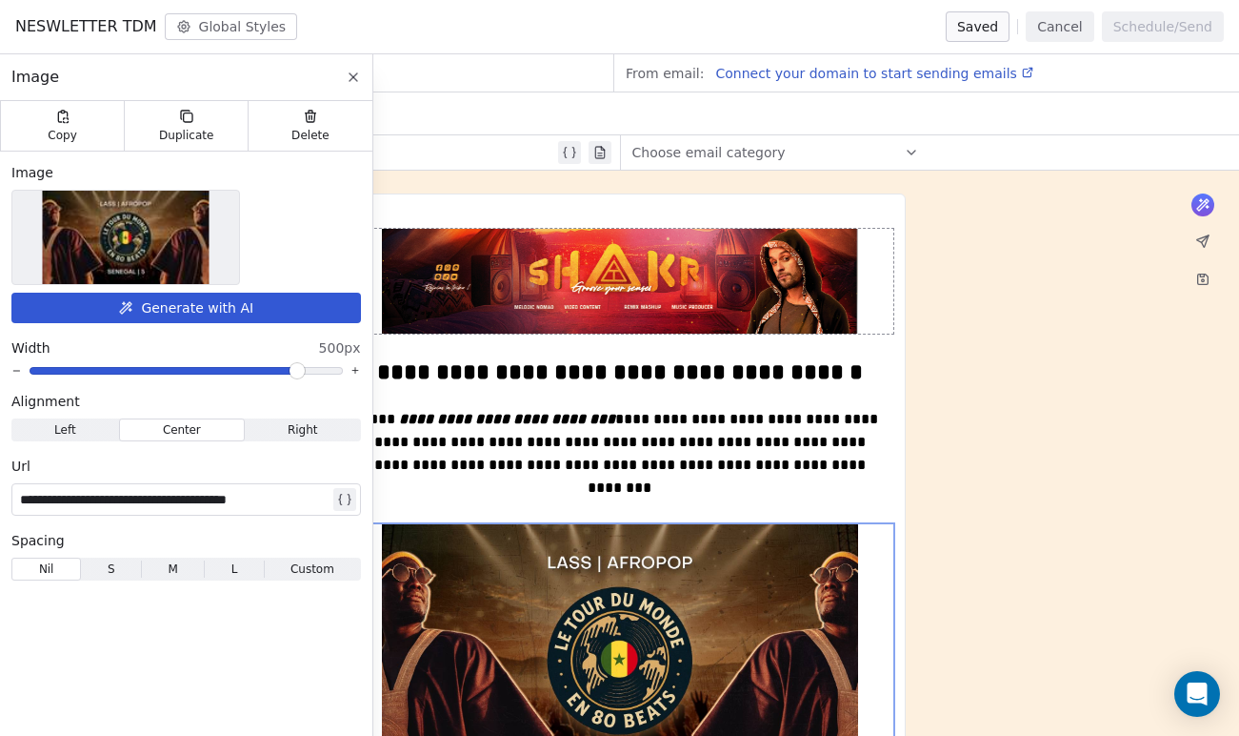
click at [631, 310] on img at bounding box center [620, 281] width 476 height 105
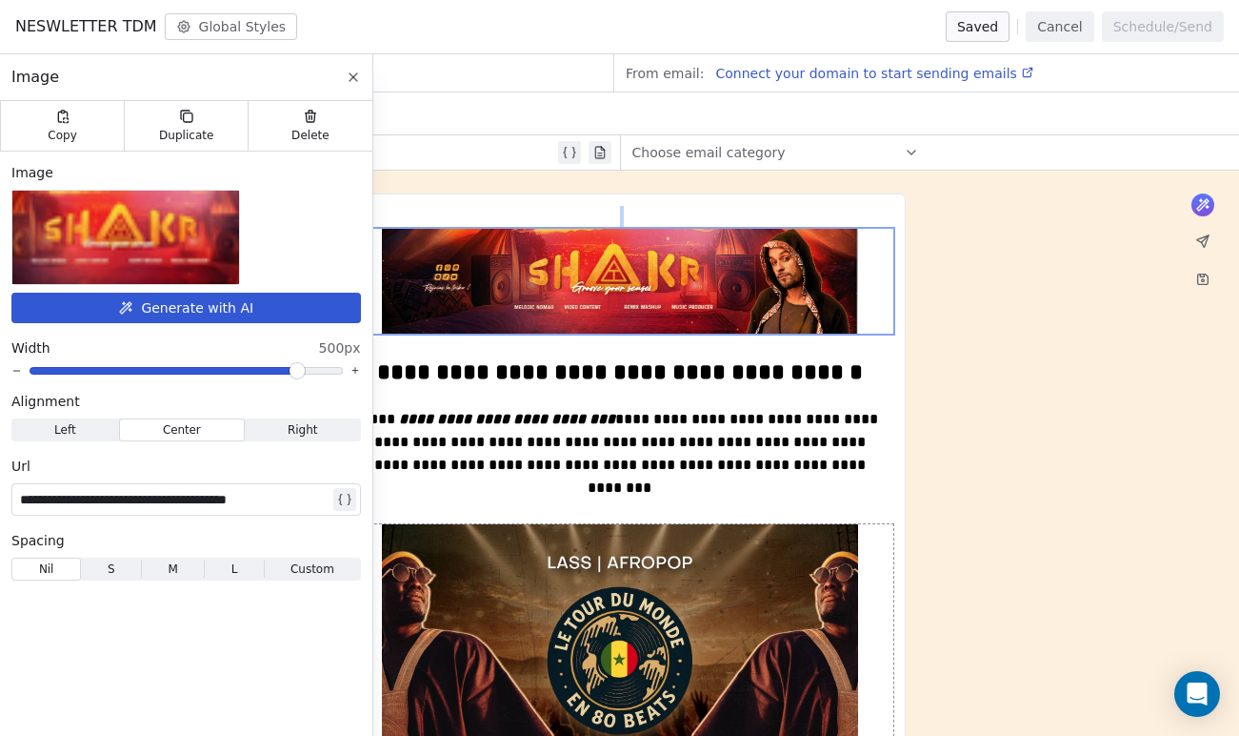
click at [577, 651] on img at bounding box center [620, 658] width 476 height 268
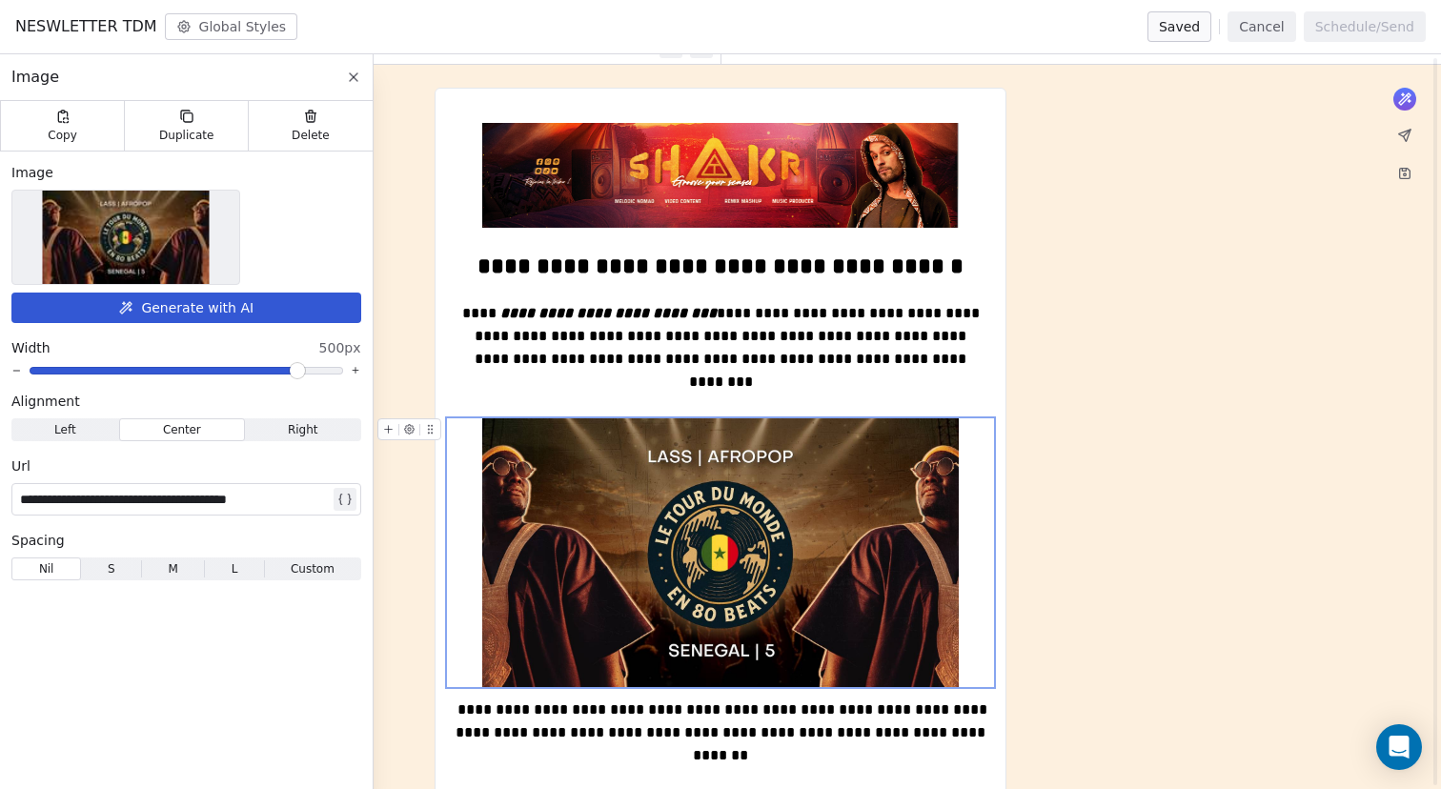
scroll to position [116, 0]
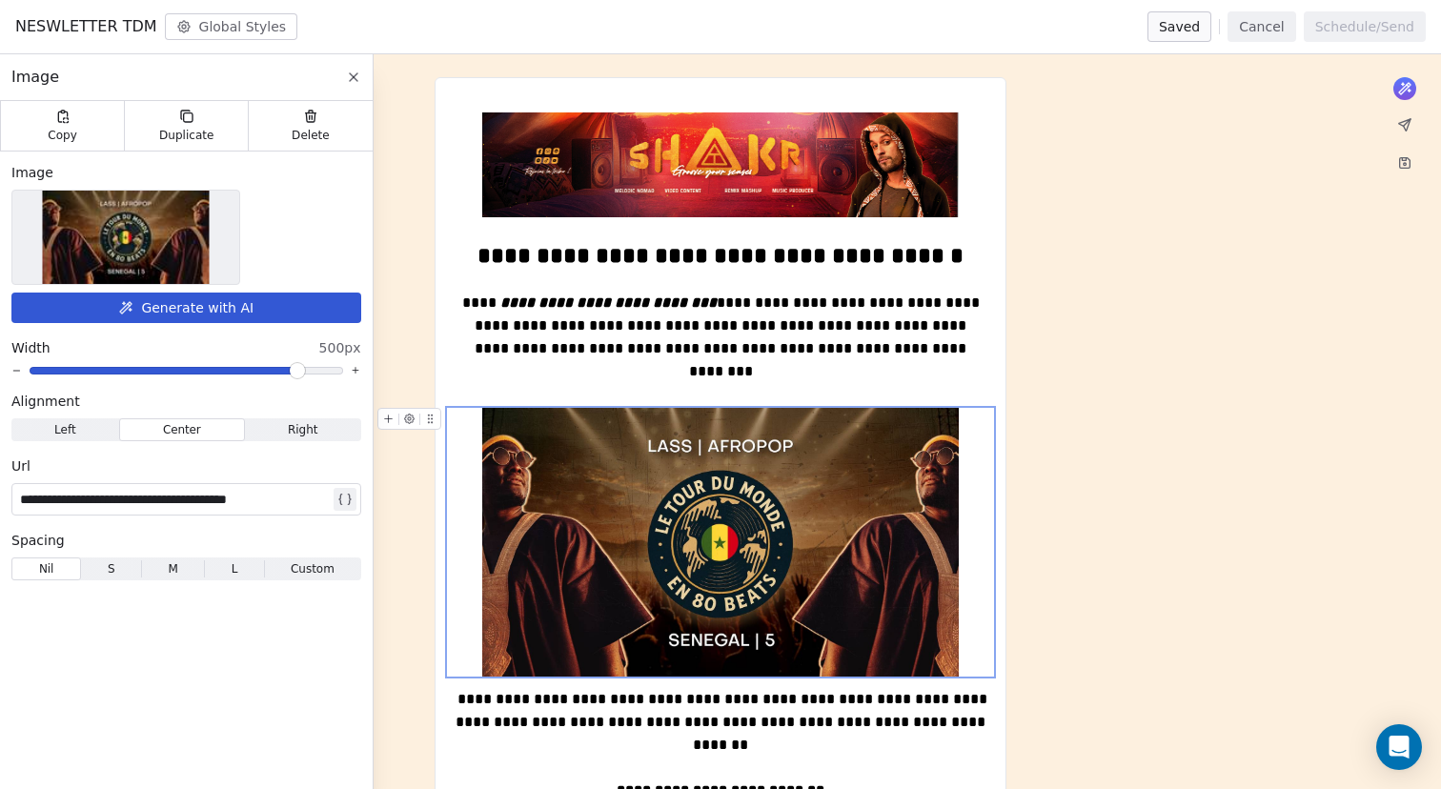
click at [415, 424] on button at bounding box center [409, 419] width 20 height 20
click at [430, 420] on icon at bounding box center [430, 419] width 12 height 12
click at [641, 578] on img at bounding box center [720, 542] width 476 height 268
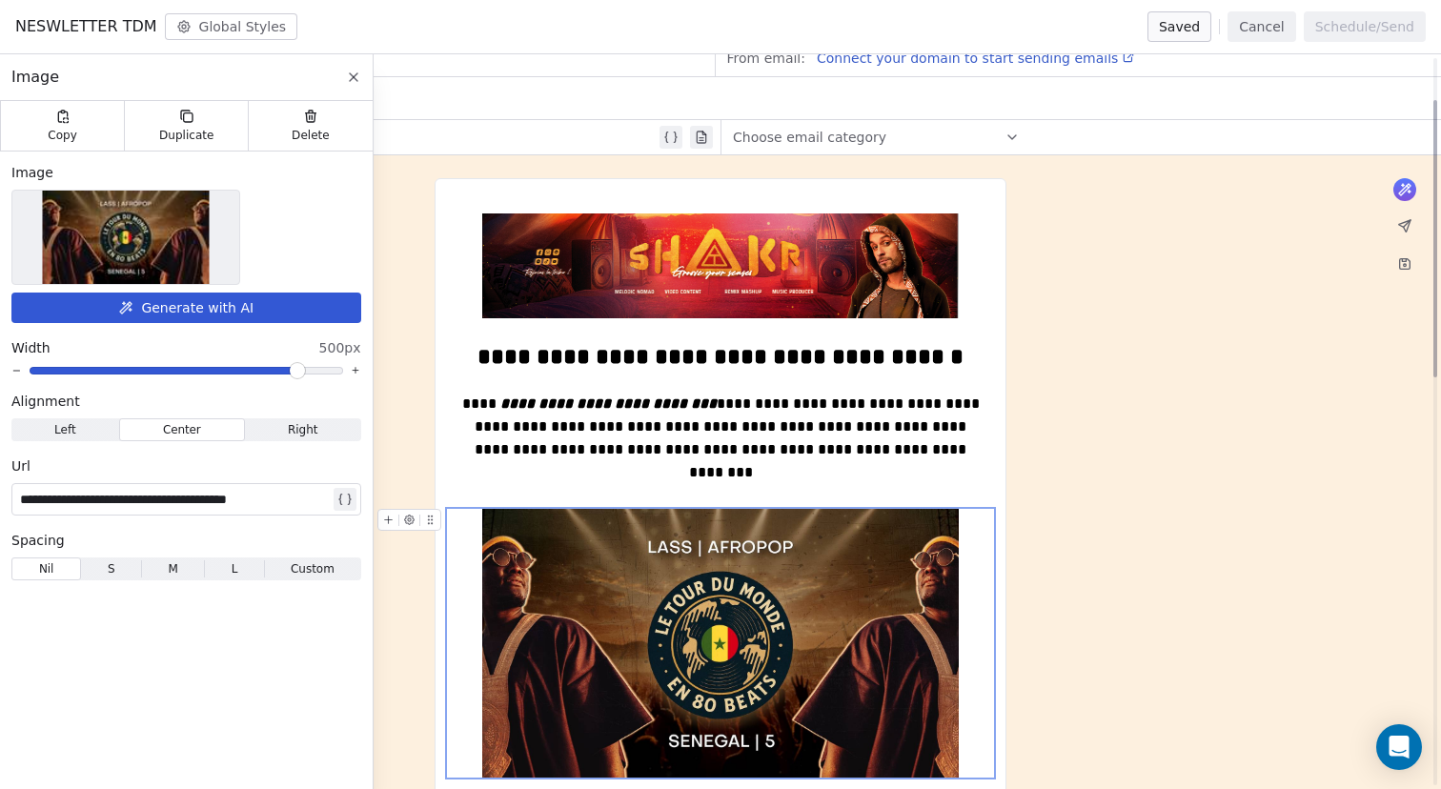
scroll to position [0, 0]
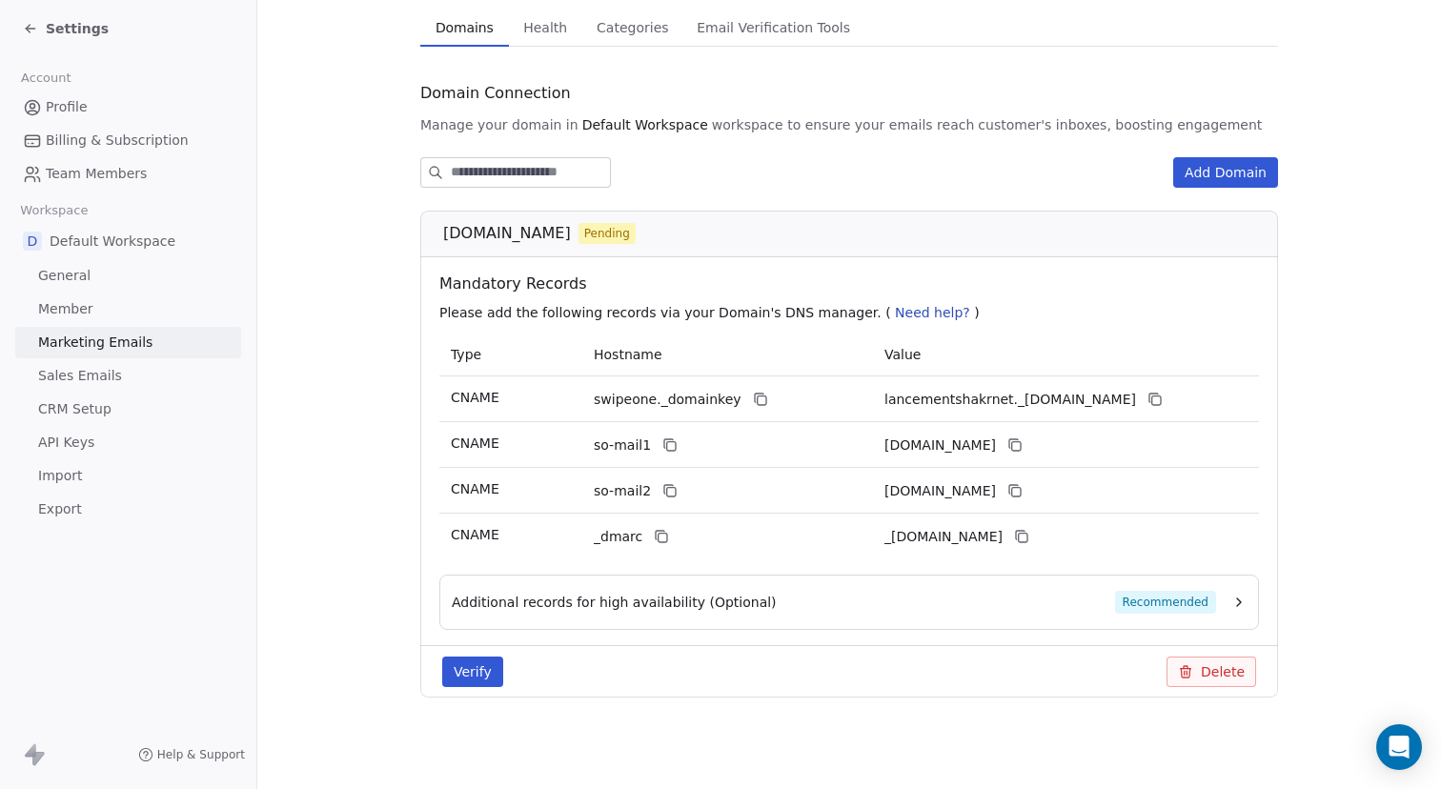
scroll to position [146, 0]
